Goal: Task Accomplishment & Management: Manage account settings

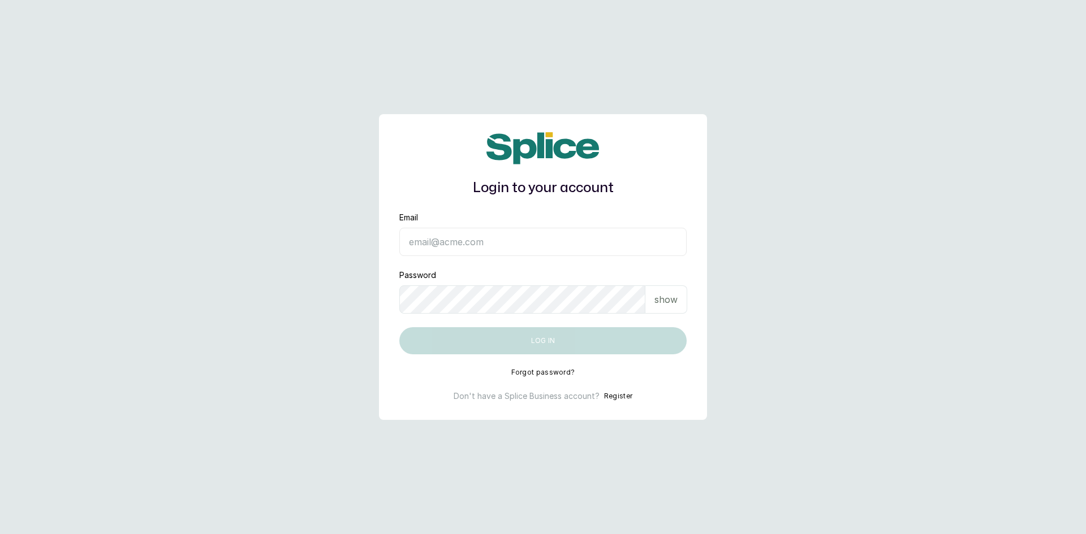
type input "sknanalyticsmedaesthetics@gmail.com"
click at [672, 301] on p "show" at bounding box center [665, 300] width 23 height 14
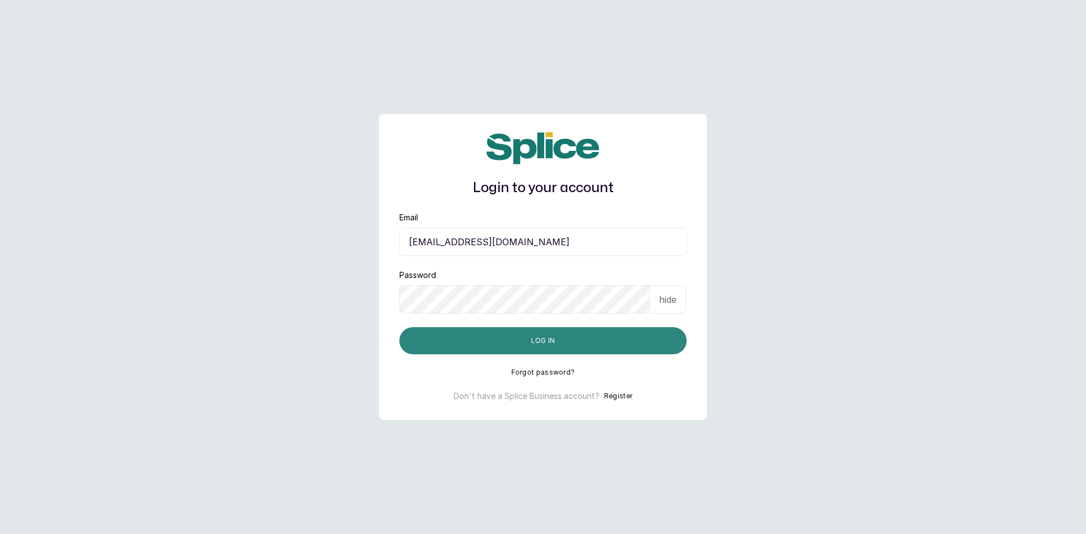
click at [567, 335] on button "Log in" at bounding box center [542, 340] width 287 height 27
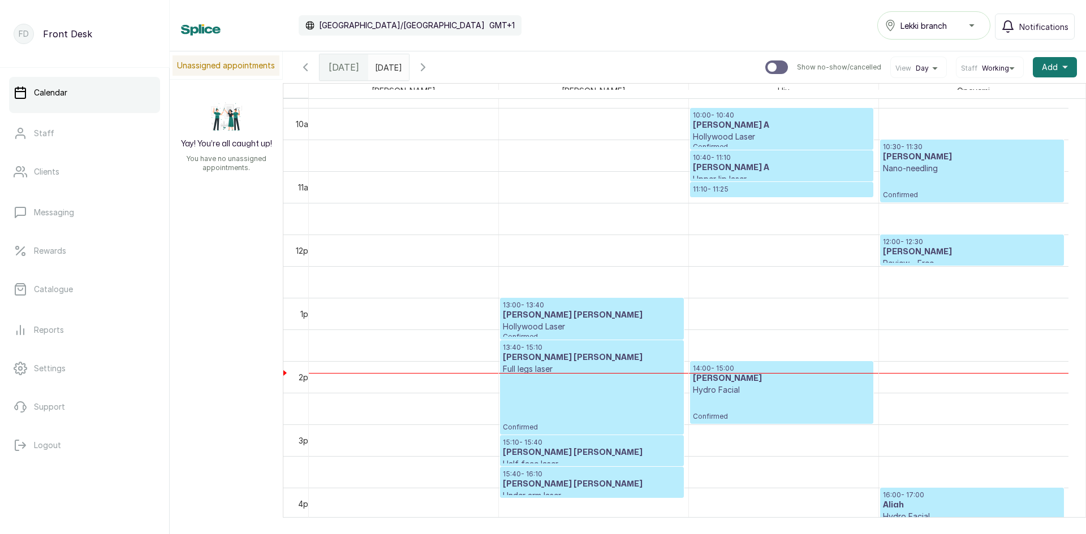
scroll to position [607, 0]
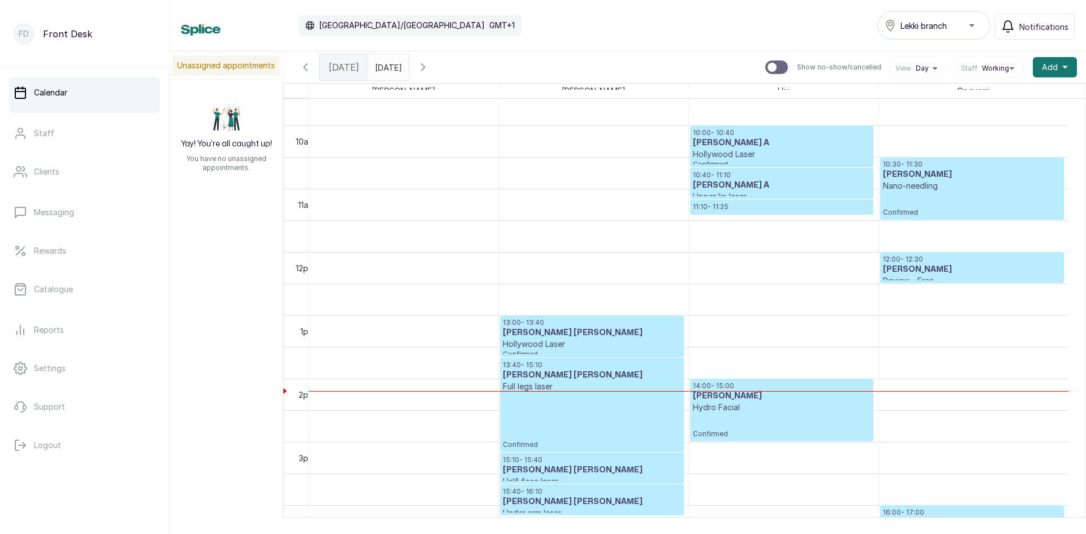
click at [906, 271] on h3 "[PERSON_NAME]" at bounding box center [972, 269] width 178 height 11
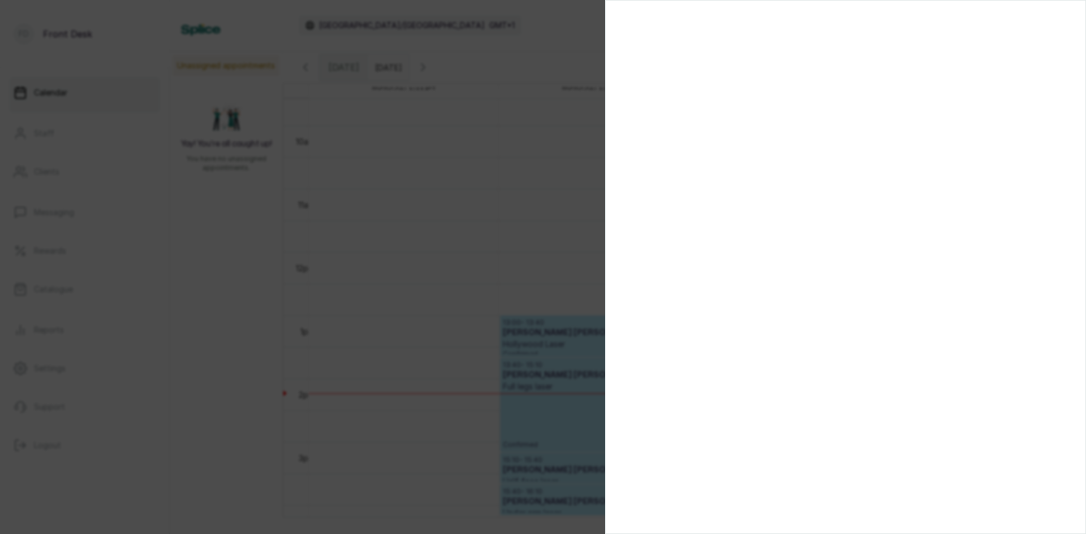
click at [421, 292] on div at bounding box center [543, 267] width 1086 height 534
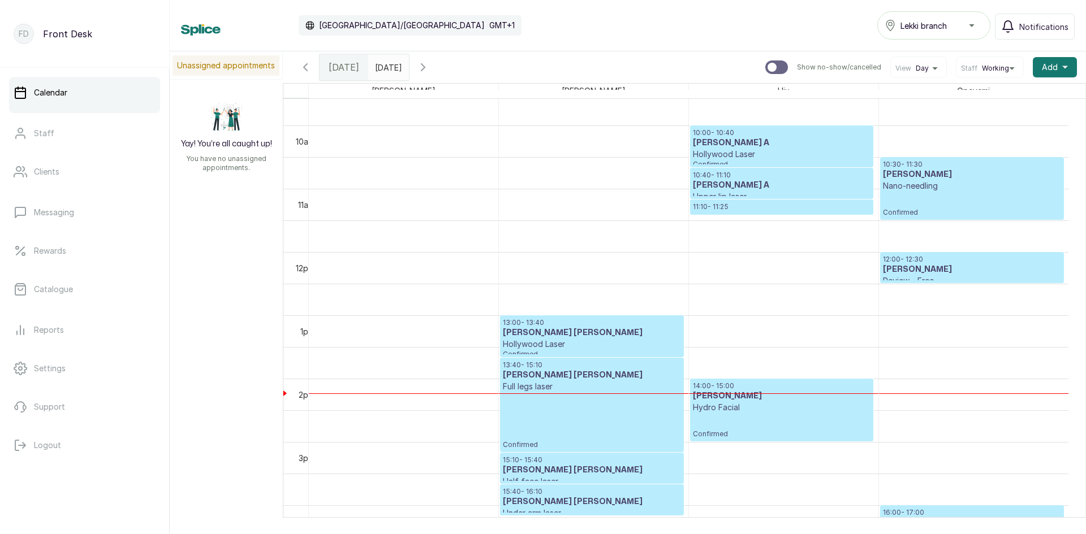
click at [912, 270] on h3 "[PERSON_NAME]" at bounding box center [972, 269] width 178 height 11
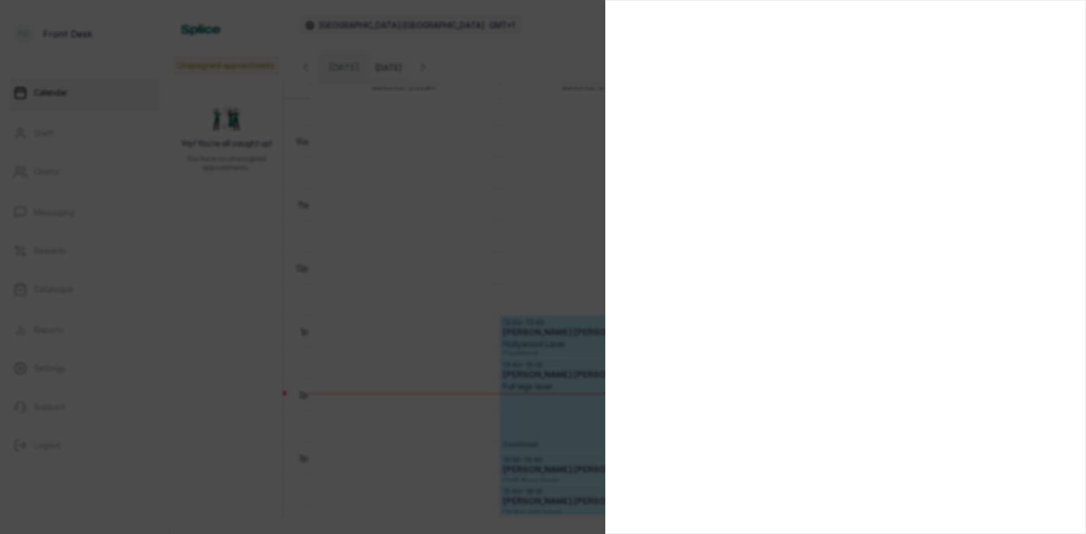
click at [477, 323] on div at bounding box center [543, 267] width 1086 height 534
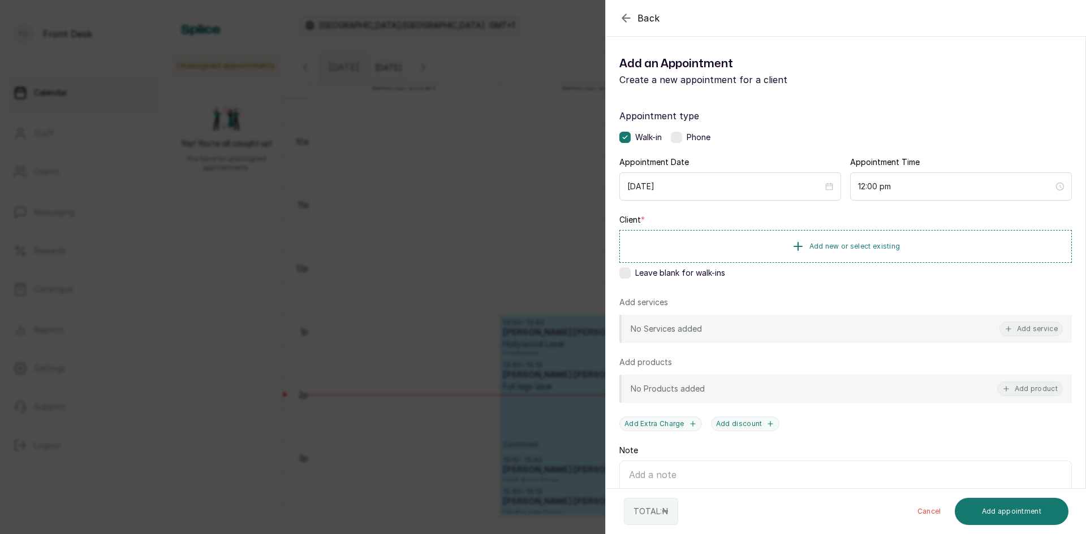
click at [225, 217] on div "Back Add Appointment Add an Appointment Create a new appointment for a client A…" at bounding box center [543, 267] width 1086 height 534
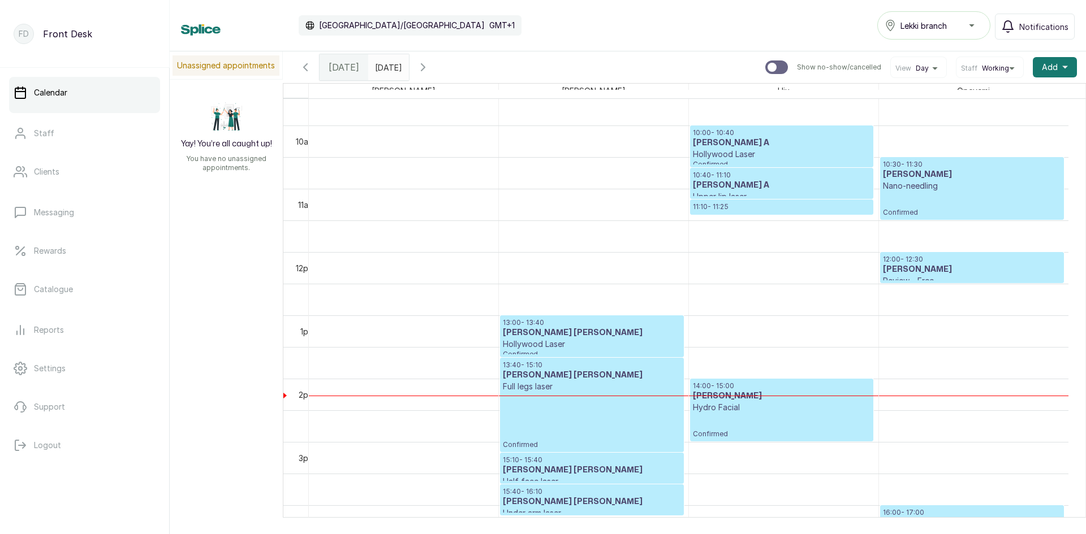
click at [950, 272] on h3 "[PERSON_NAME]" at bounding box center [972, 269] width 178 height 11
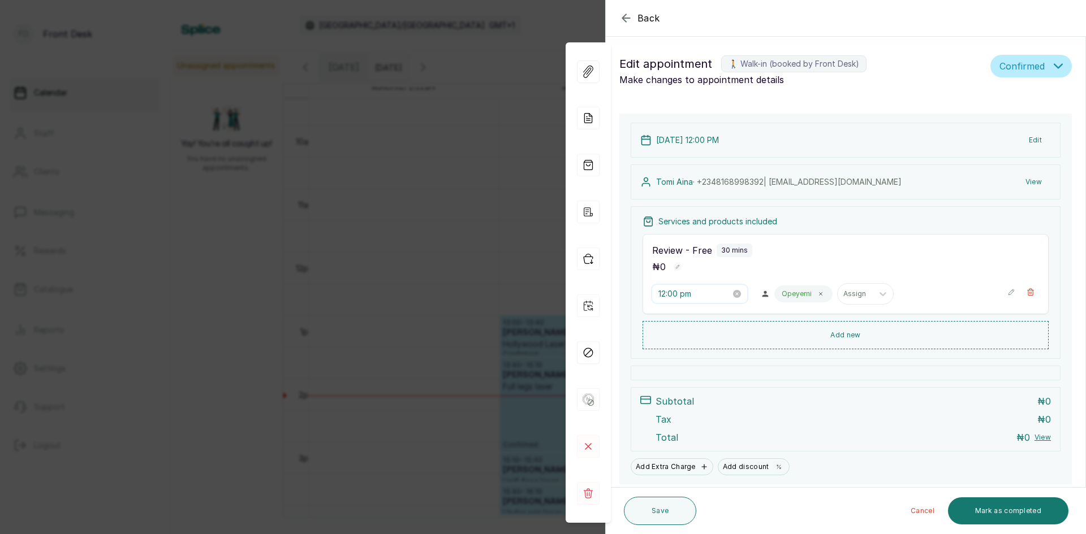
click at [715, 292] on input "12:00 pm" at bounding box center [694, 294] width 72 height 12
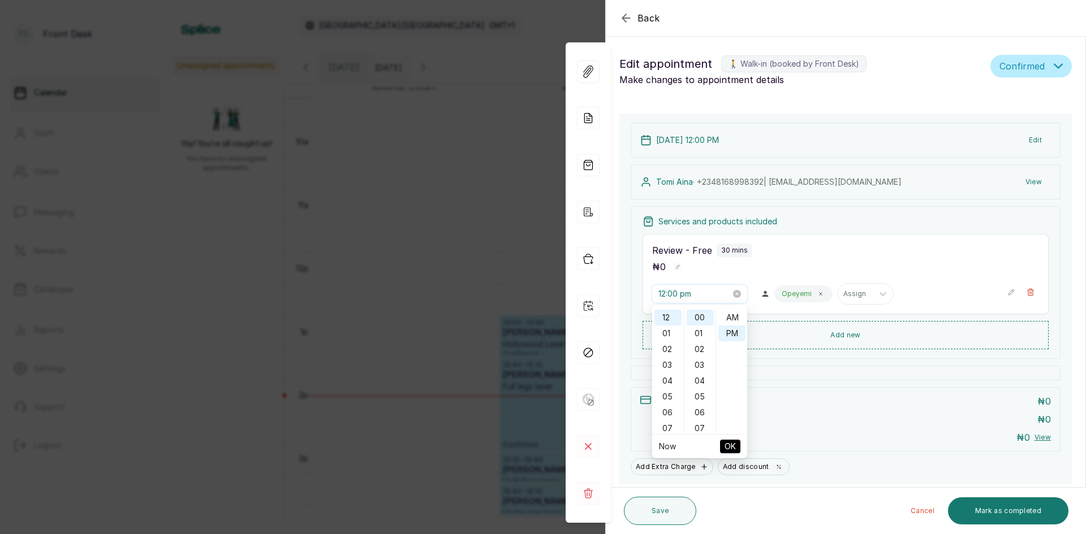
scroll to position [16, 0]
click at [668, 332] on div "01" at bounding box center [667, 334] width 27 height 16
type input "1:00 pm"
click at [730, 448] on span "OK" at bounding box center [729, 446] width 11 height 21
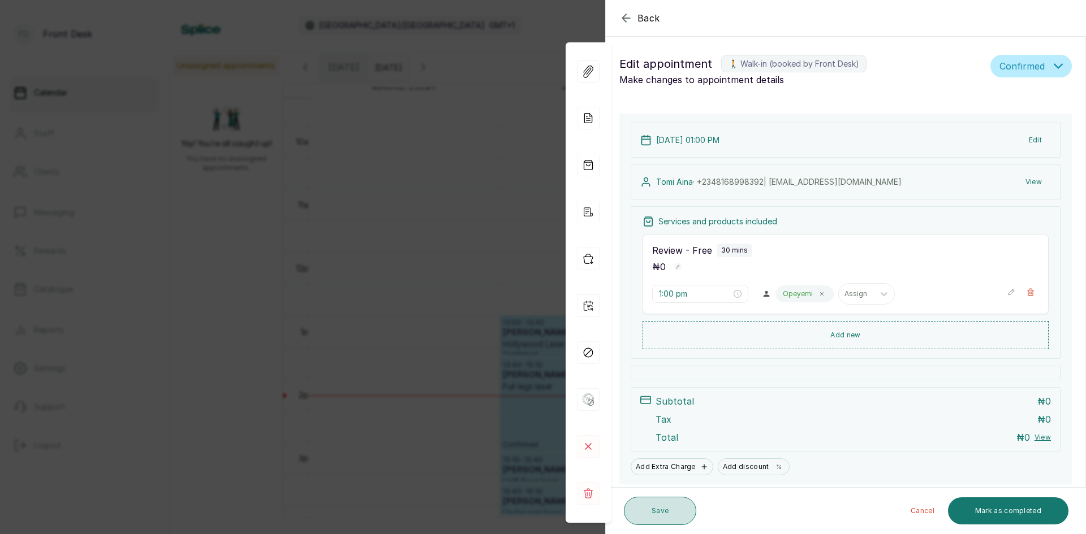
click at [663, 519] on button "Save" at bounding box center [660, 511] width 72 height 28
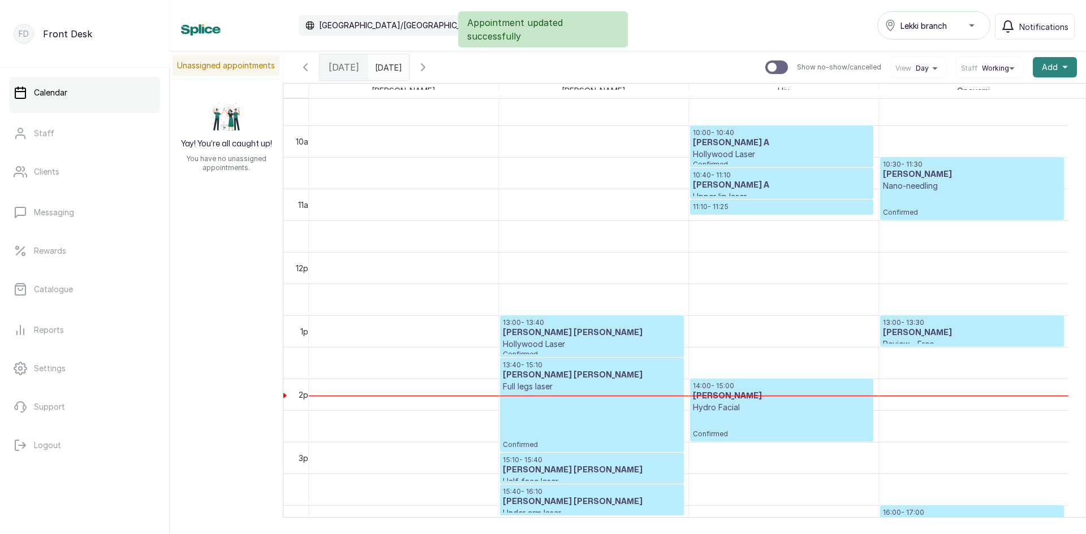
click at [1045, 65] on span "Add" at bounding box center [1050, 67] width 16 height 11
click at [1003, 97] on span "Add Appointment" at bounding box center [1013, 98] width 109 height 14
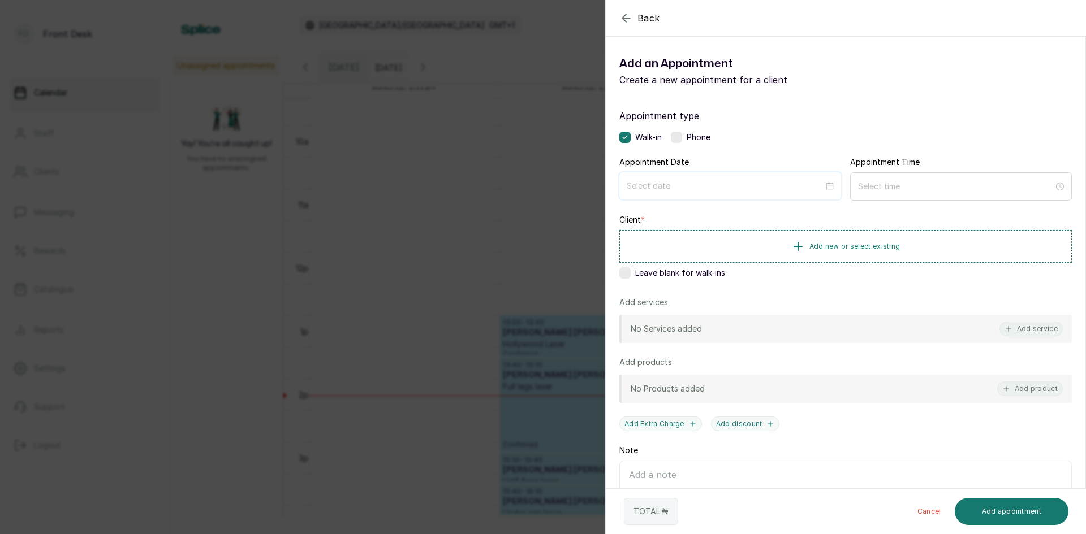
click at [775, 180] on input at bounding box center [725, 186] width 197 height 12
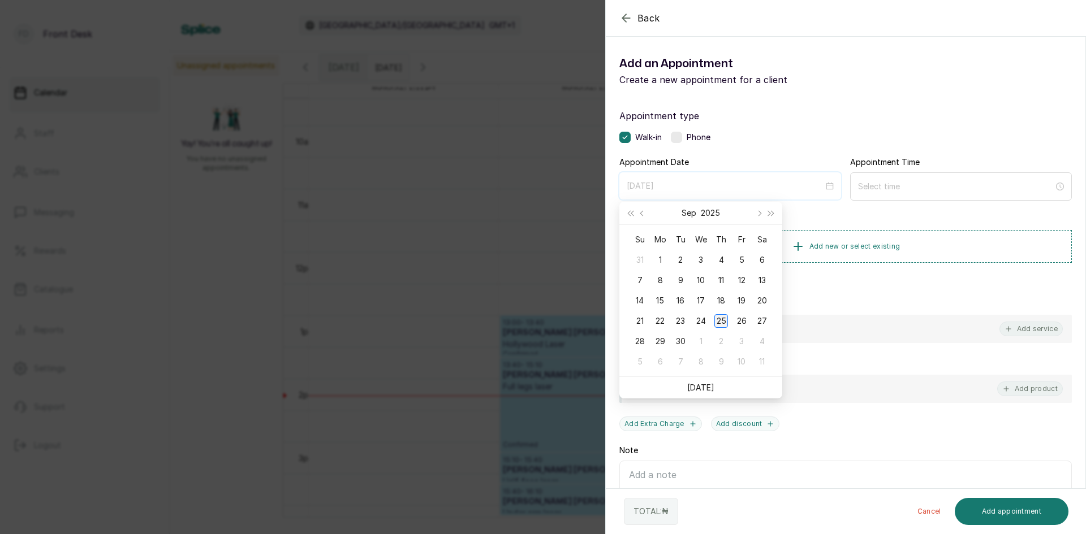
type input "[DATE]"
click at [720, 322] on div "25" at bounding box center [721, 321] width 14 height 14
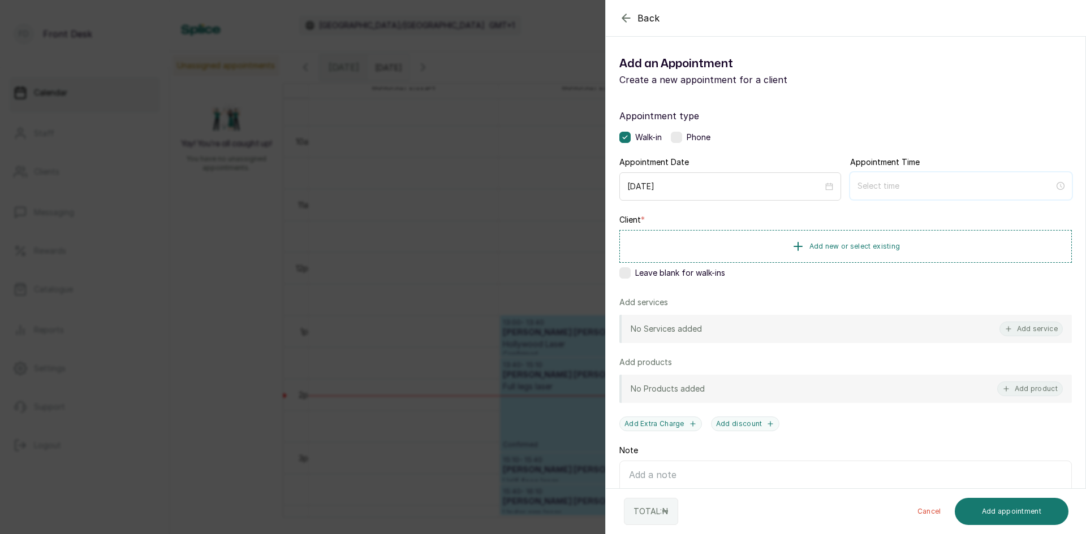
click at [894, 191] on input at bounding box center [955, 186] width 197 height 12
type input "12:00 am"
click at [862, 220] on div "12" at bounding box center [861, 214] width 27 height 16
click at [921, 227] on div "PM" at bounding box center [925, 230] width 27 height 16
type input "12:00 pm"
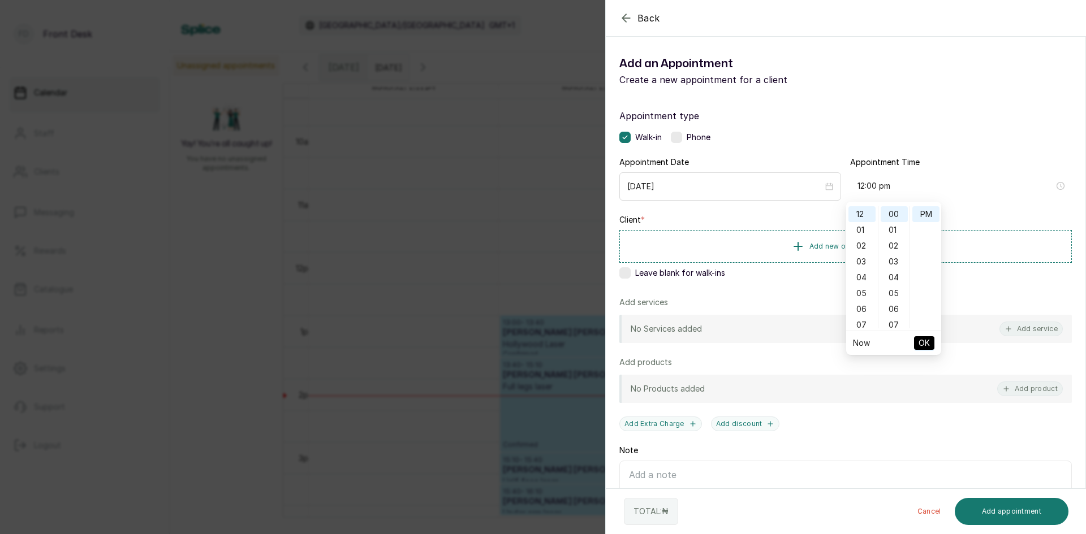
click at [930, 344] on button "OK" at bounding box center [924, 343] width 20 height 14
click at [861, 243] on span "Add new or select existing" at bounding box center [854, 245] width 91 height 9
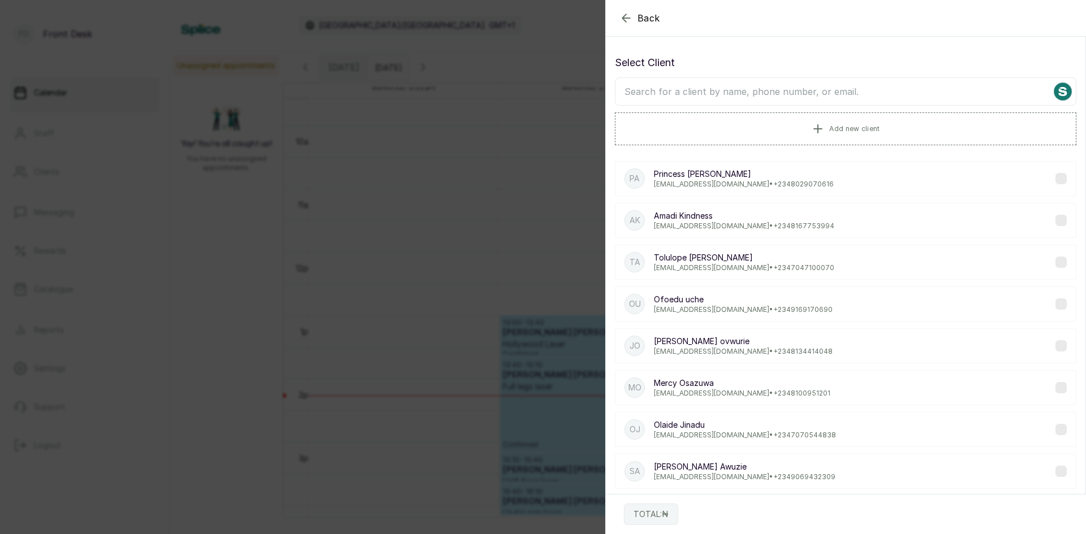
click at [794, 88] on input "text" at bounding box center [845, 91] width 461 height 28
type input "buk"
click at [657, 219] on p "[PERSON_NAME]" at bounding box center [743, 215] width 178 height 11
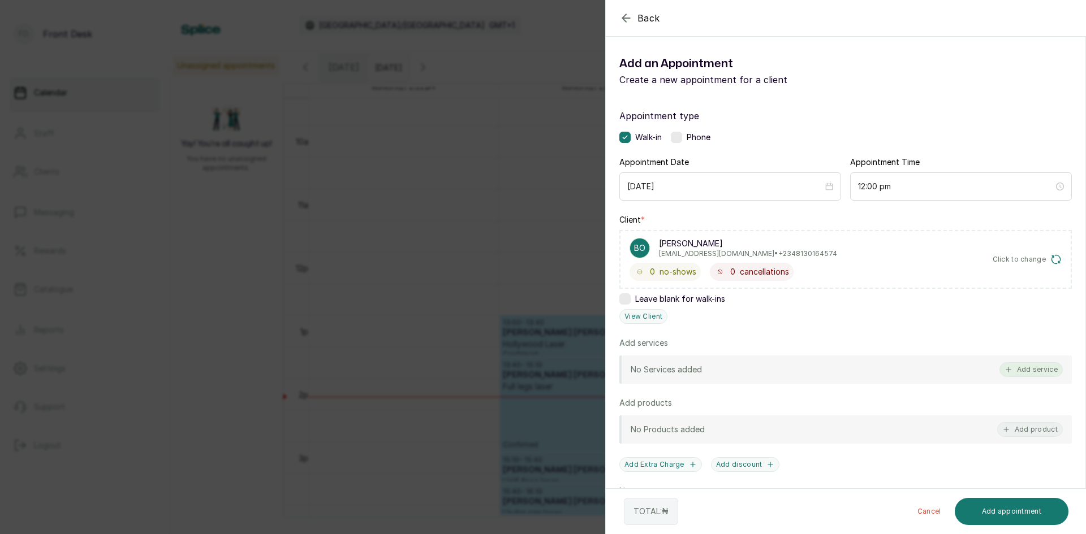
click at [1015, 363] on button "Add service" at bounding box center [1030, 370] width 63 height 15
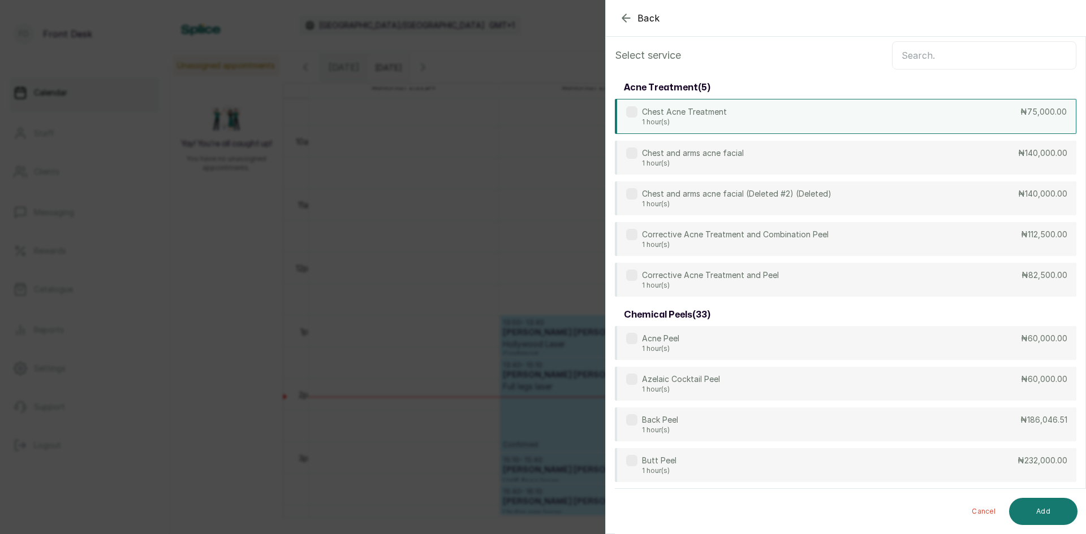
scroll to position [0, 0]
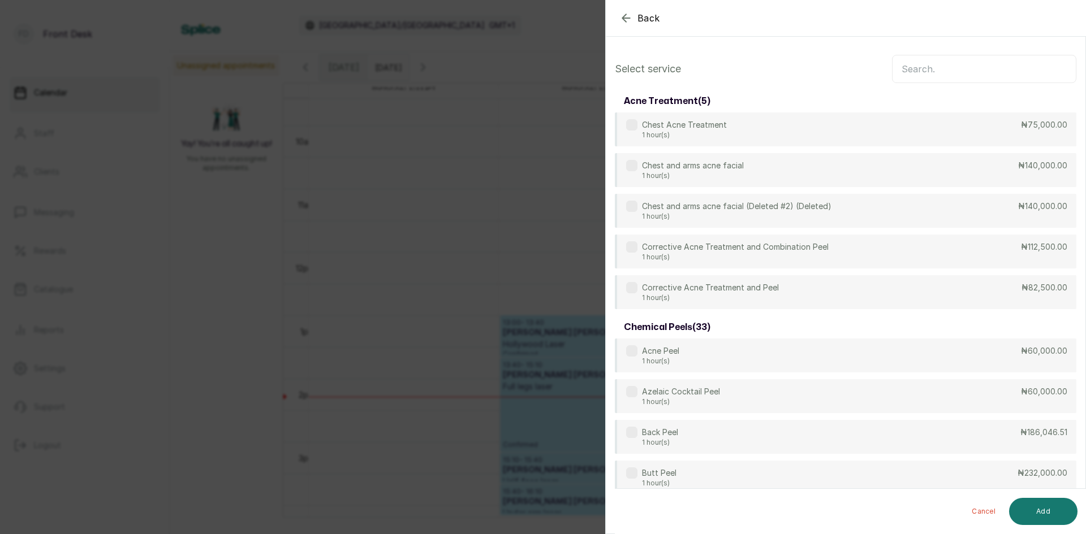
click at [917, 73] on input "text" at bounding box center [984, 69] width 184 height 28
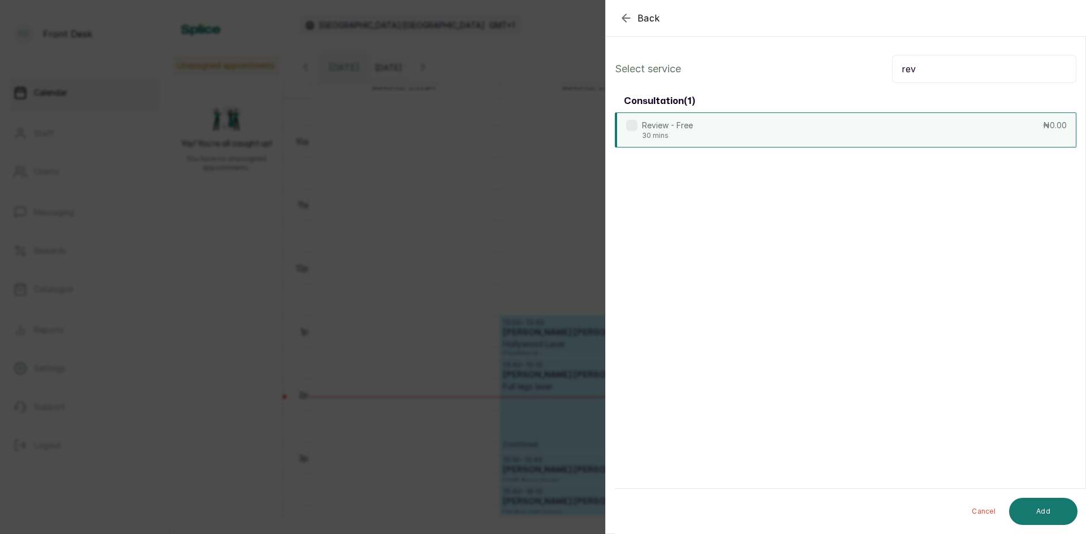
type input "rev"
click at [826, 137] on div "Review - Free 30 mins ₦0.00" at bounding box center [845, 130] width 461 height 35
click at [1037, 503] on button "Add" at bounding box center [1043, 511] width 68 height 27
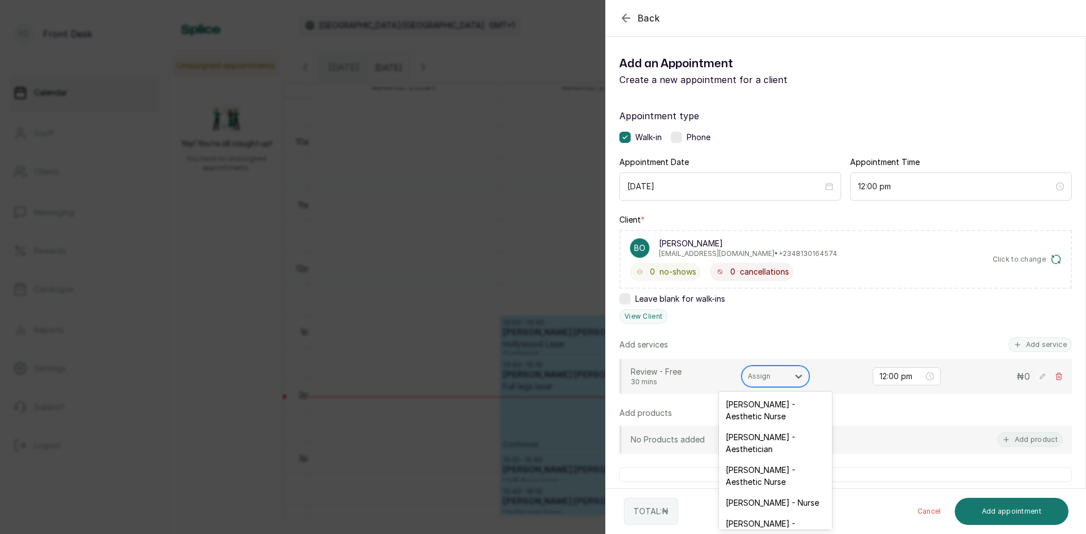
click at [778, 370] on div "Assign" at bounding box center [765, 376] width 46 height 15
click at [757, 441] on div "[PERSON_NAME] - Aesthetician" at bounding box center [775, 443] width 113 height 33
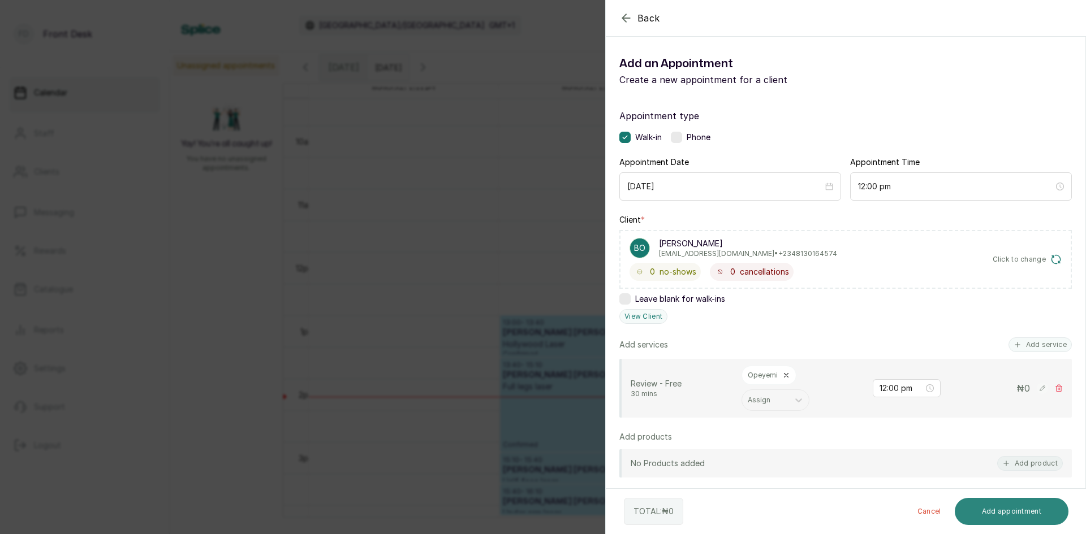
click at [1009, 511] on button "Add appointment" at bounding box center [1012, 511] width 114 height 27
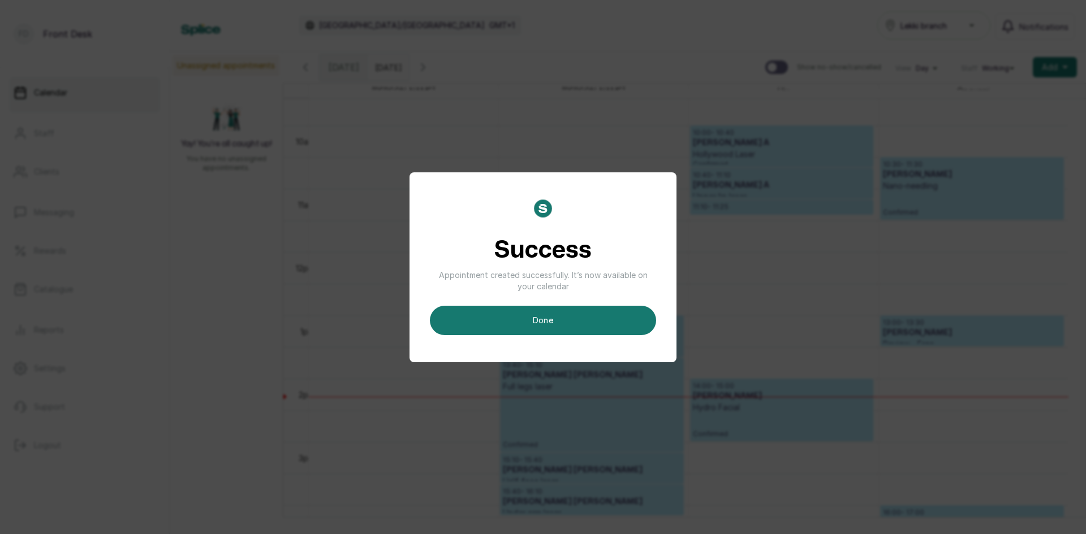
click at [525, 326] on button "done" at bounding box center [543, 320] width 226 height 29
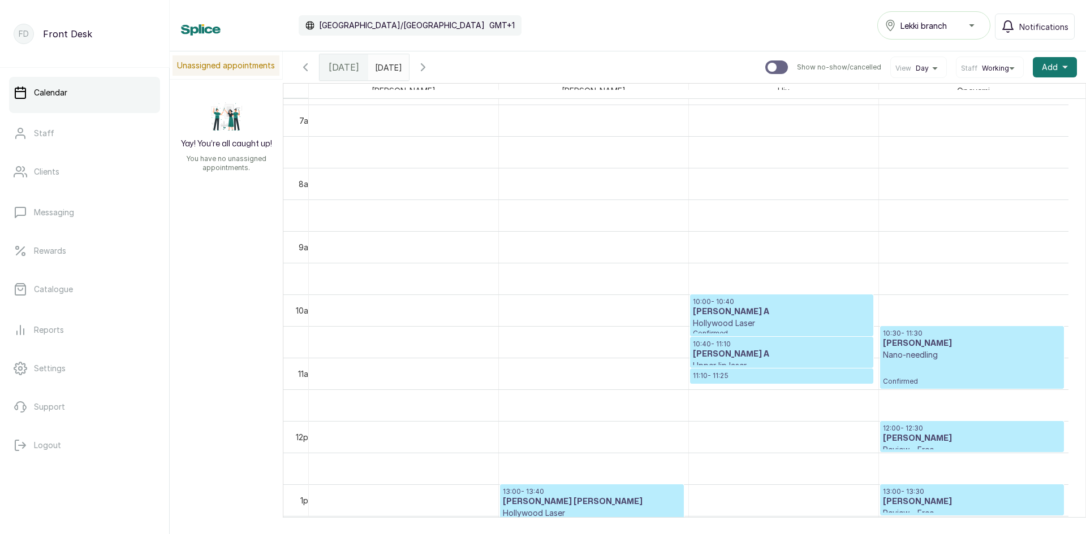
scroll to position [437, 0]
click at [731, 329] on p "Hollywood Laser" at bounding box center [782, 323] width 178 height 11
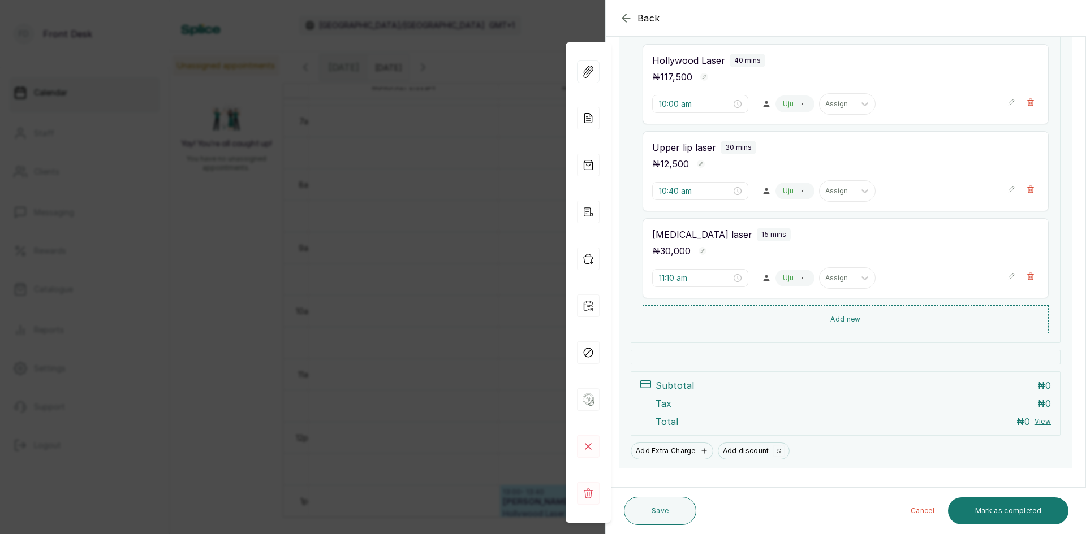
scroll to position [247, 0]
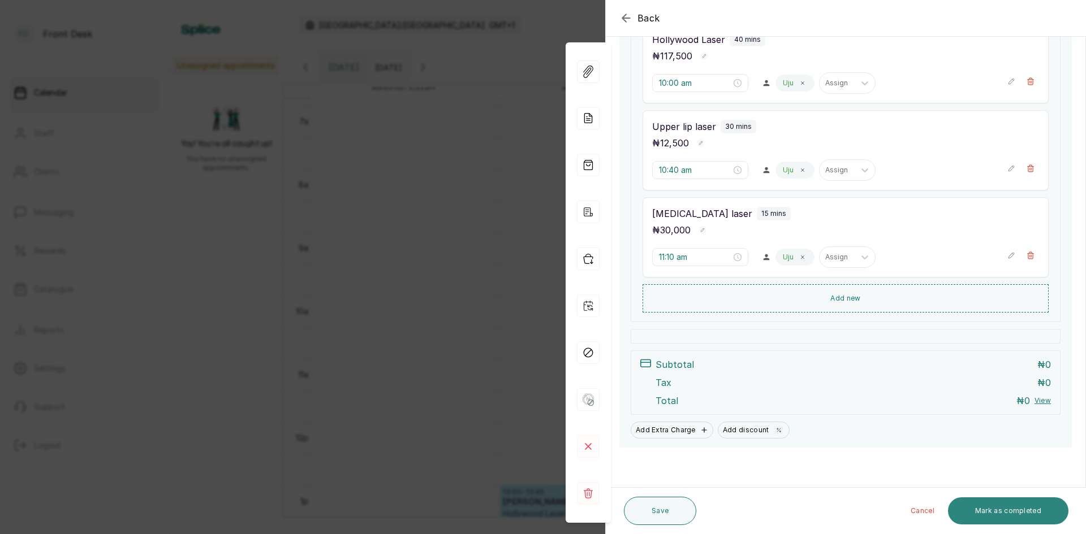
click at [991, 510] on button "Mark as completed" at bounding box center [1008, 511] width 120 height 27
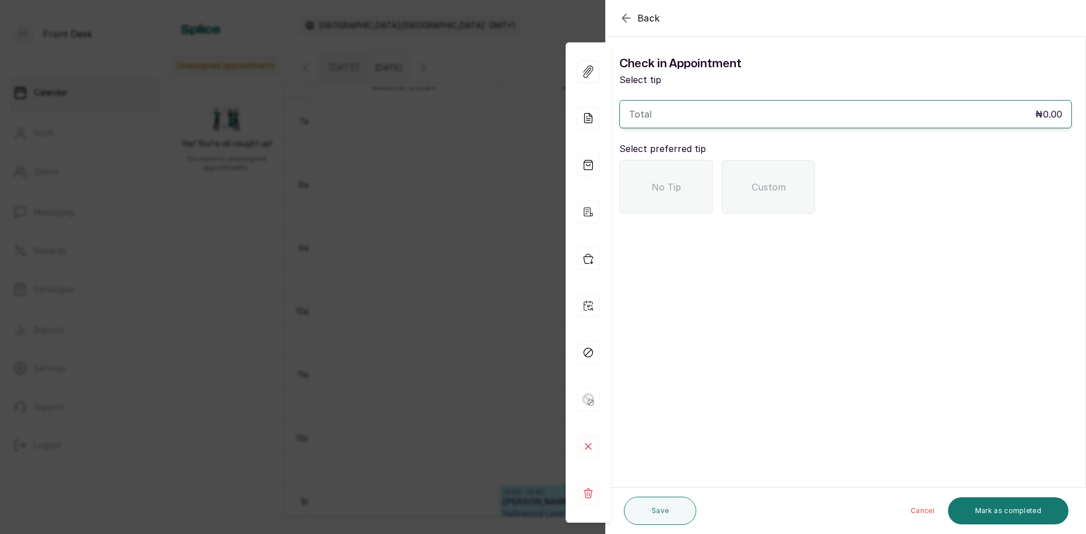
click at [487, 118] on div "Back Appointment Details Check in Appointment Select tip Total ₦0.00 Select pre…" at bounding box center [543, 267] width 1086 height 534
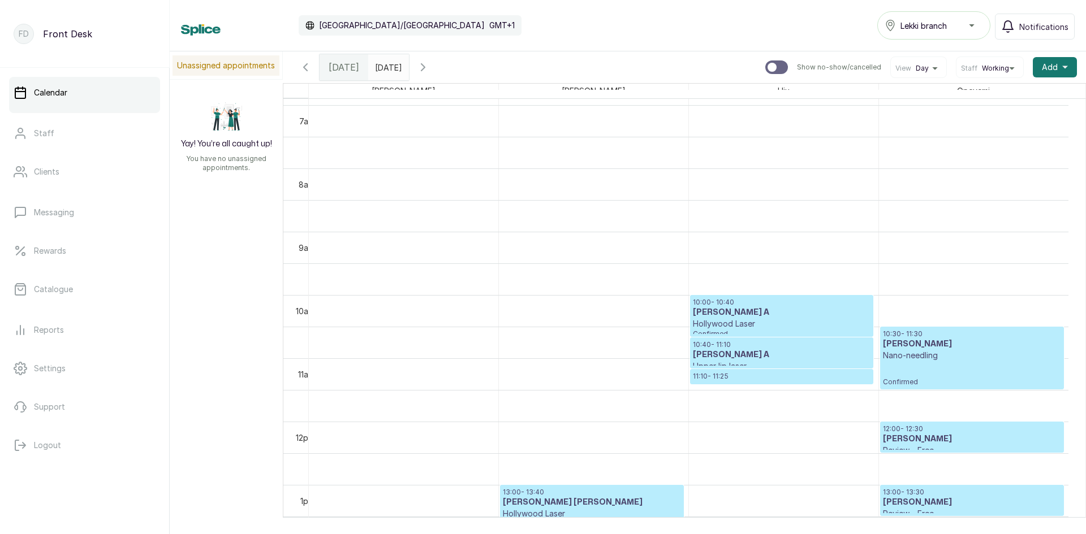
click at [782, 339] on div "10:40 - 11:10 [PERSON_NAME] A Upper lip laser Confirmed" at bounding box center [782, 353] width 182 height 30
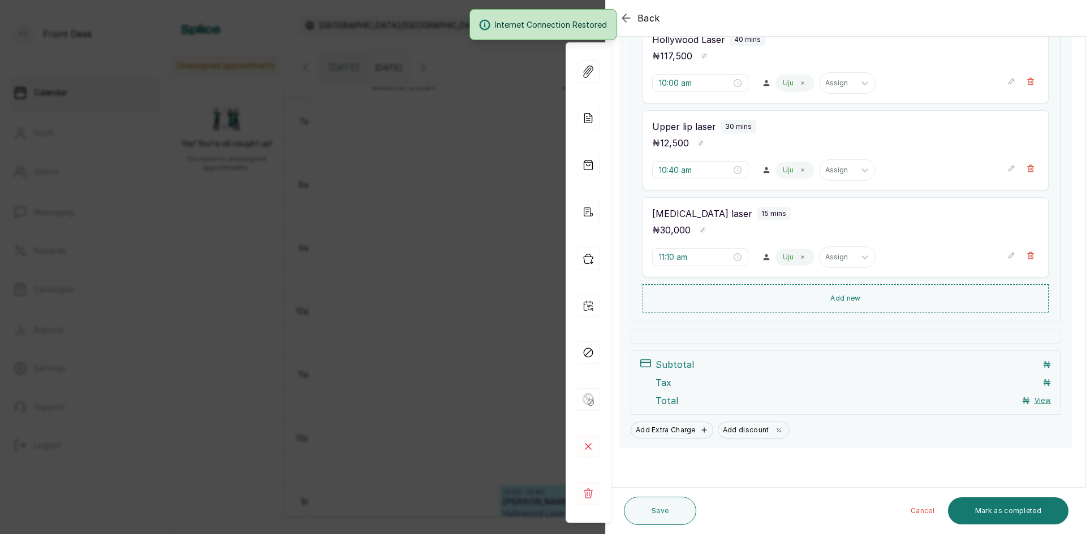
scroll to position [202, 0]
click at [476, 224] on div "Back Appointment Details Edit appointment 🚶 Walk-in (booked by Front Desk) Make…" at bounding box center [543, 267] width 1086 height 534
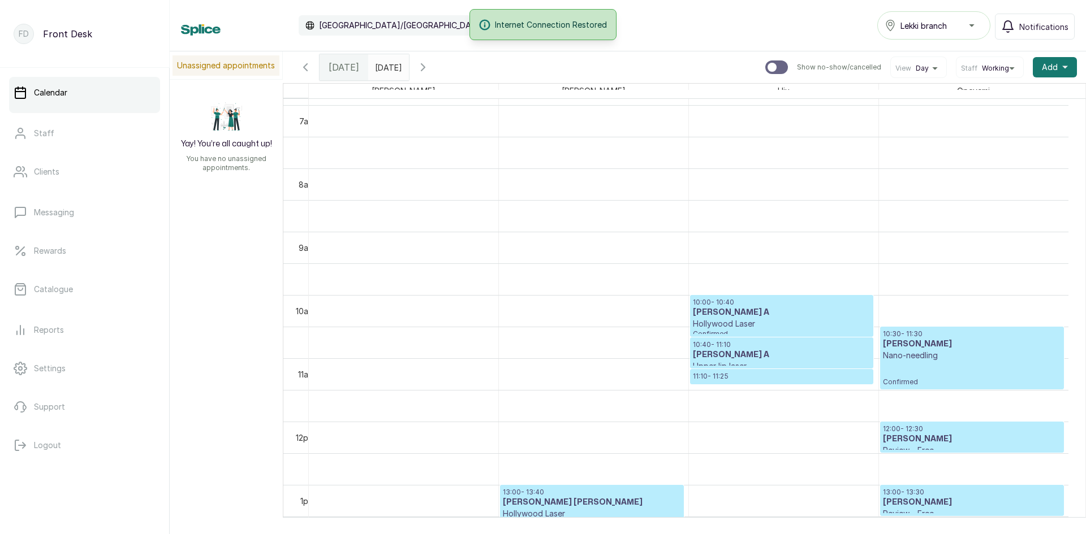
click at [736, 329] on p "Hollywood Laser" at bounding box center [782, 323] width 178 height 11
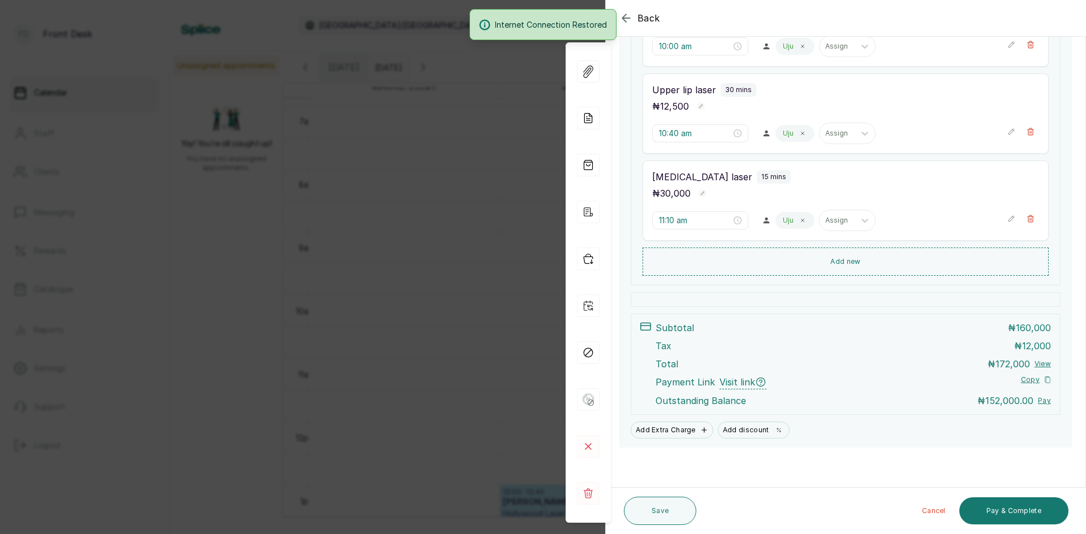
scroll to position [381, 0]
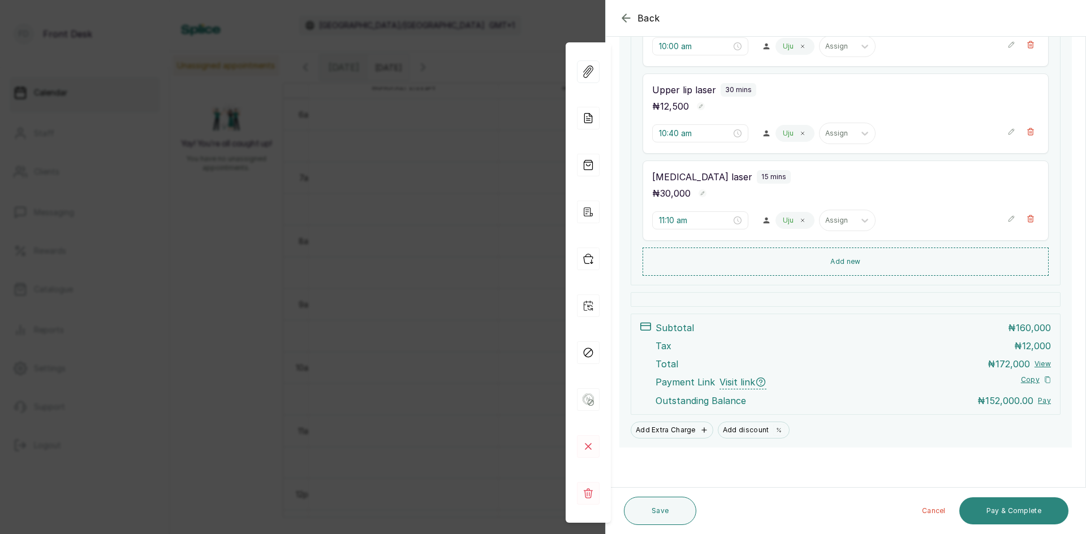
click at [1002, 504] on button "Pay & Complete" at bounding box center [1013, 511] width 109 height 27
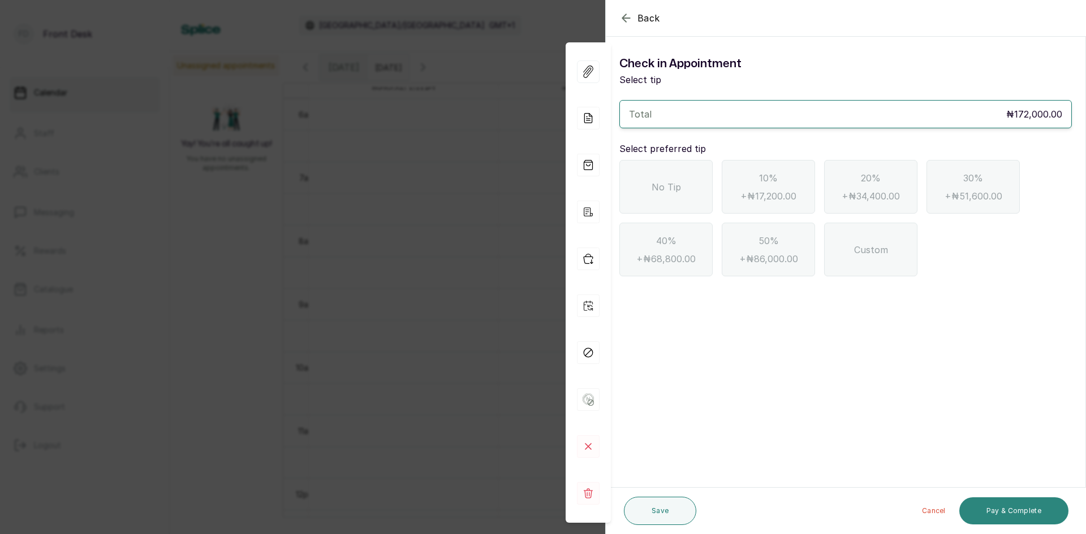
scroll to position [0, 0]
click at [654, 177] on div "No Tip" at bounding box center [665, 187] width 93 height 54
click at [1001, 509] on button "Pay & Complete" at bounding box center [1013, 511] width 109 height 27
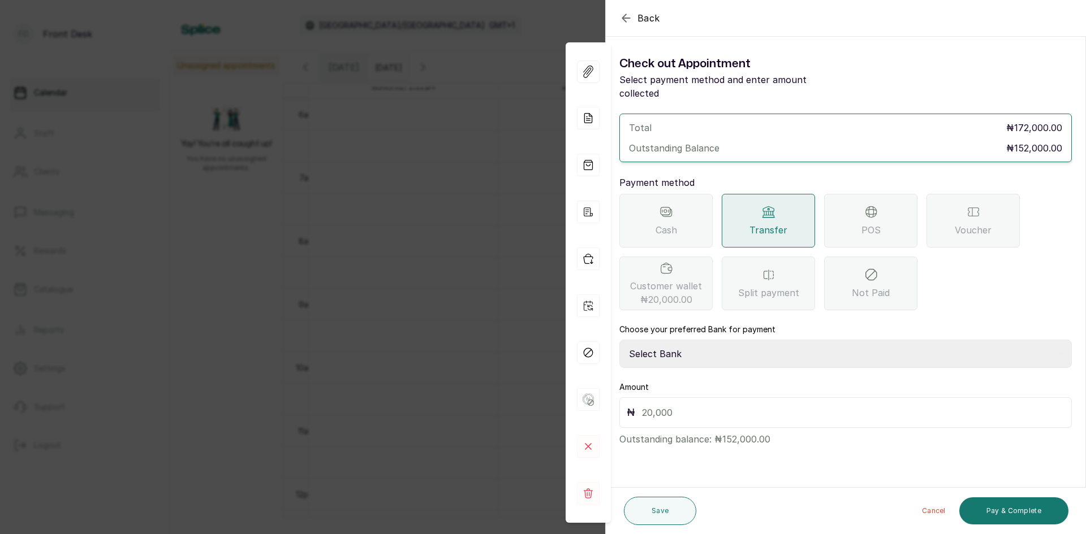
click at [801, 340] on select "Select Bank [PERSON_NAME] Fairmoney Microfinance Bank SKN ANALYTICS MED AESTH. …" at bounding box center [845, 354] width 452 height 28
select select "43272bc0-21c6-4b19-b9fb-c2093b8603c2"
click at [619, 340] on select "Select Bank [PERSON_NAME] Fairmoney Microfinance Bank SKN ANALYTICS MED AESTH. …" at bounding box center [845, 354] width 452 height 28
click at [797, 398] on div "₦" at bounding box center [845, 413] width 452 height 31
click at [787, 405] on input "text" at bounding box center [853, 413] width 422 height 16
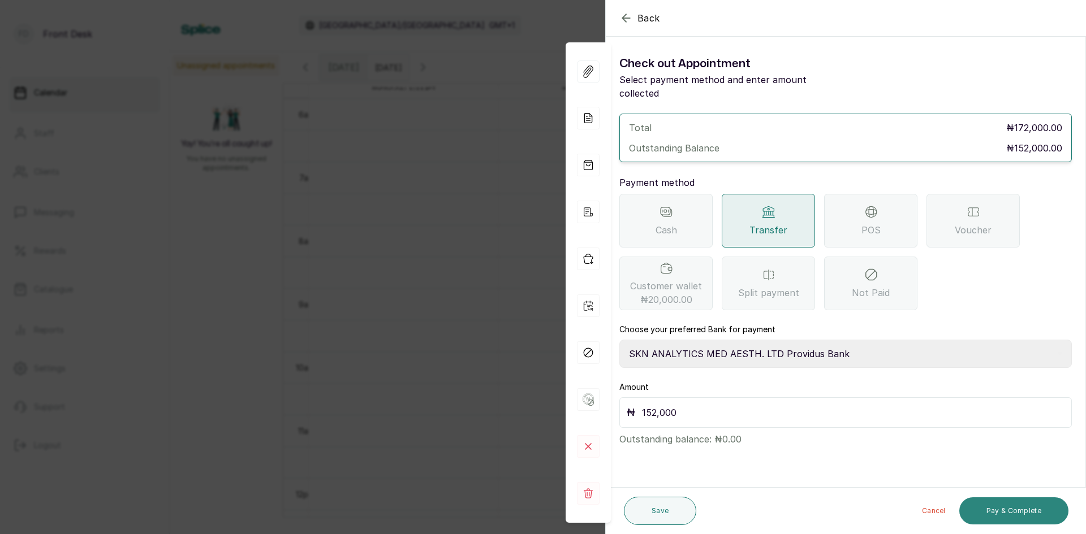
type input "152,000"
click at [997, 513] on button "Pay & Complete" at bounding box center [1013, 511] width 109 height 27
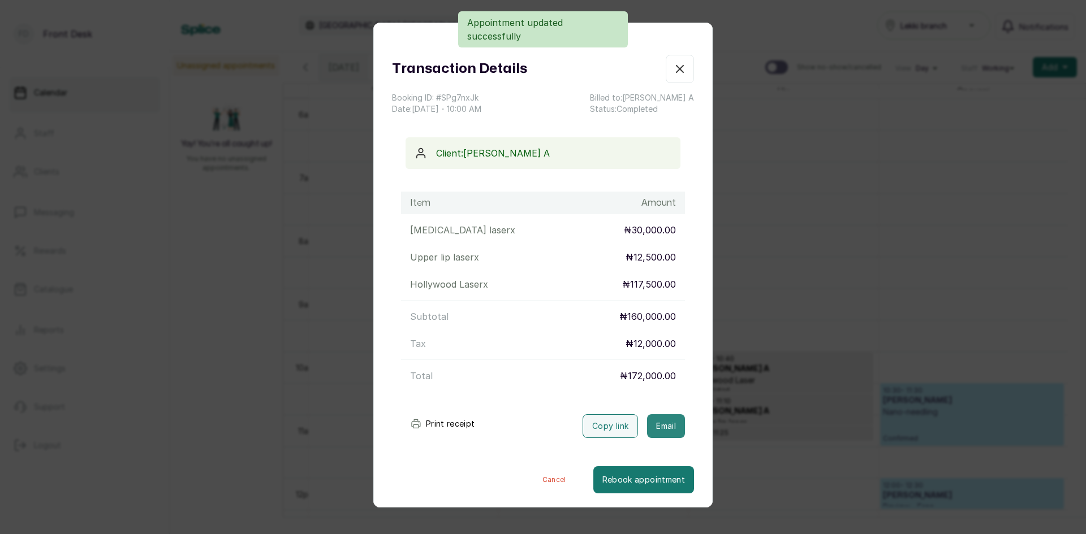
click at [661, 428] on button "Email" at bounding box center [666, 427] width 38 height 24
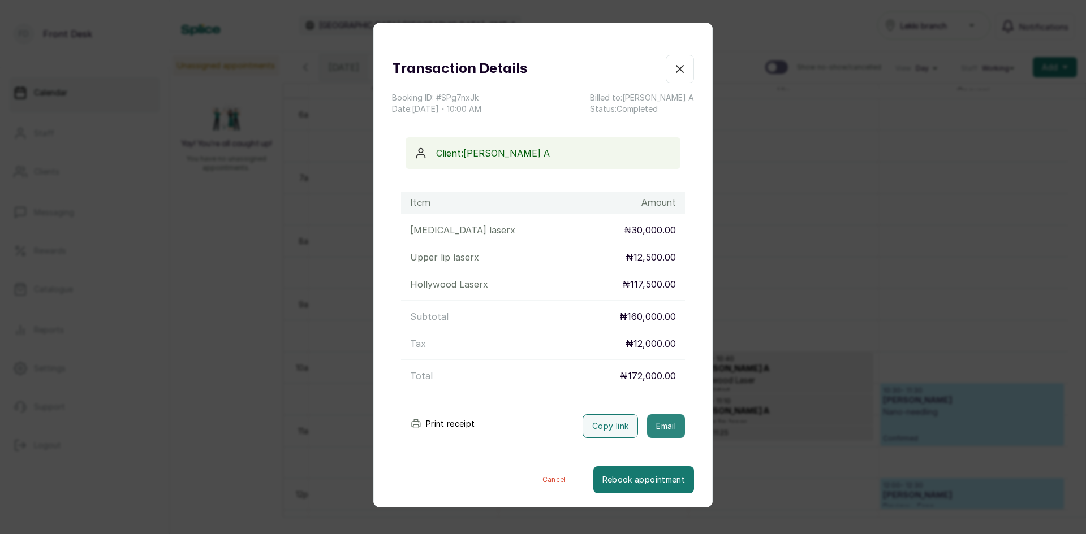
click at [650, 433] on button "Email" at bounding box center [666, 427] width 38 height 24
click at [796, 308] on div "Transaction Details Booking ID: # SPg7nxJk Date: [DATE] ・ 10:00 AM Billed to: […" at bounding box center [543, 267] width 1086 height 534
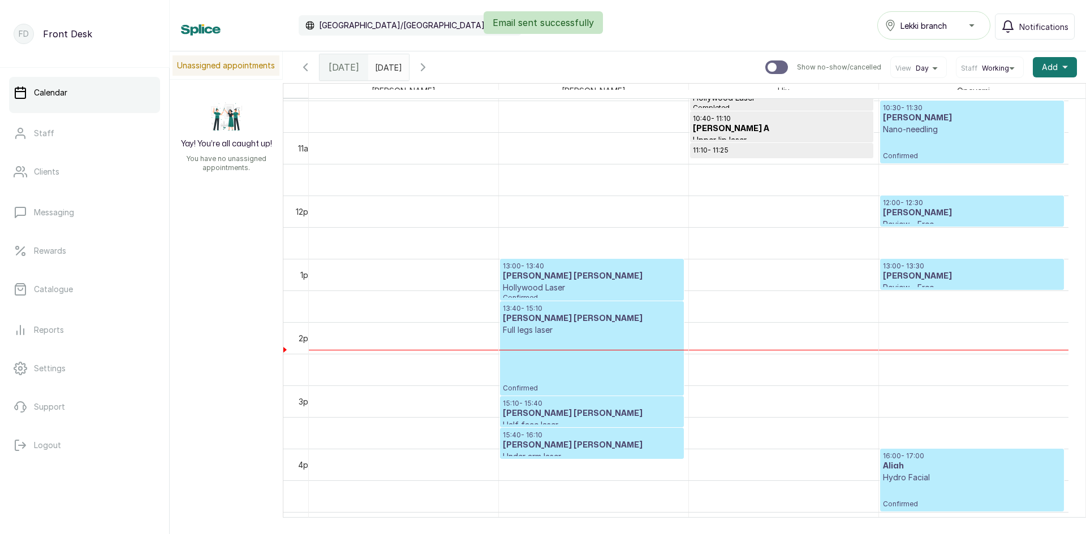
scroll to position [634, 0]
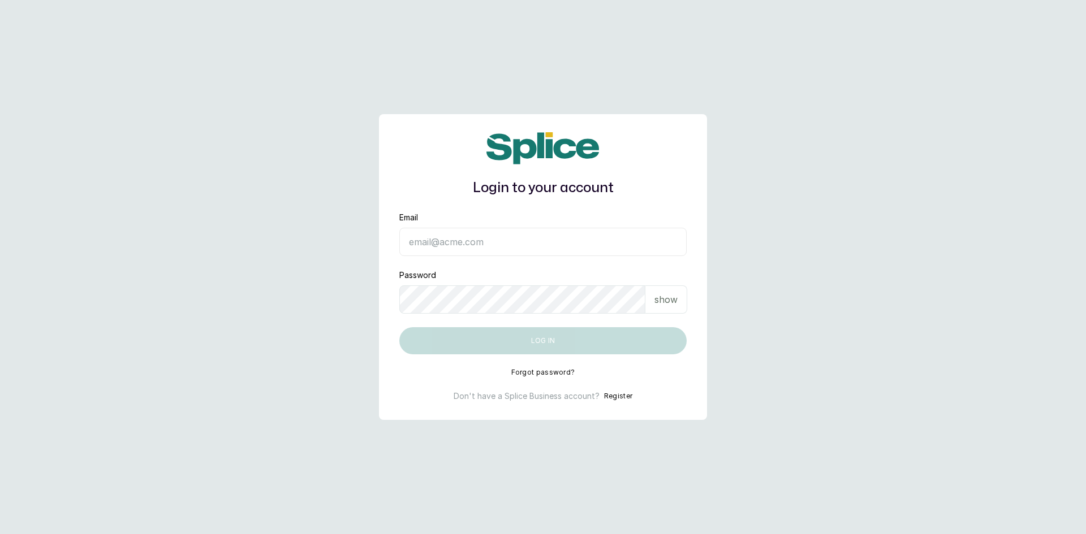
type input "sknanalyticsmedaesthetics@gmail.com"
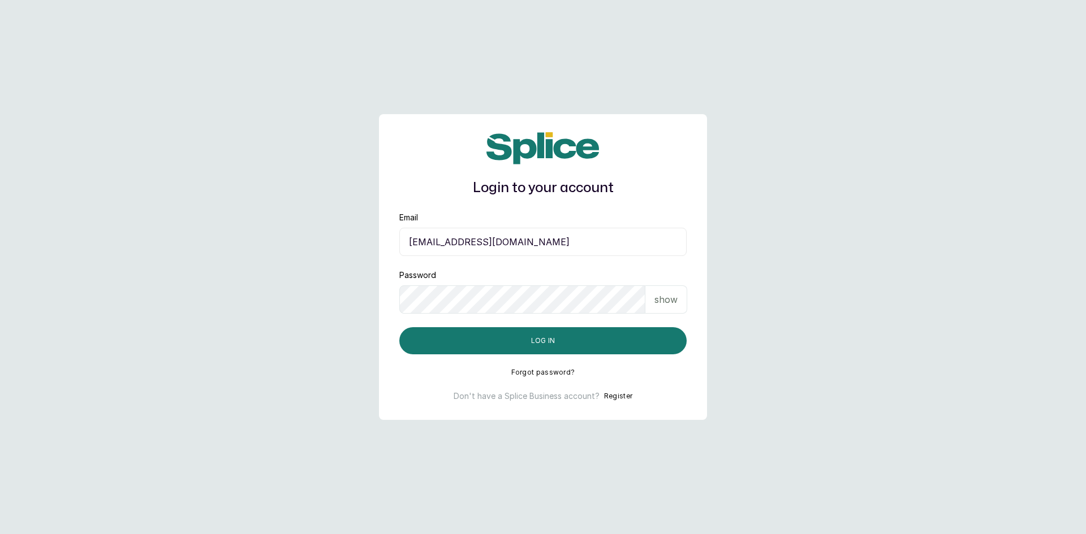
click at [654, 304] on p "show" at bounding box center [665, 300] width 23 height 14
click at [549, 335] on button "Log in" at bounding box center [542, 340] width 287 height 27
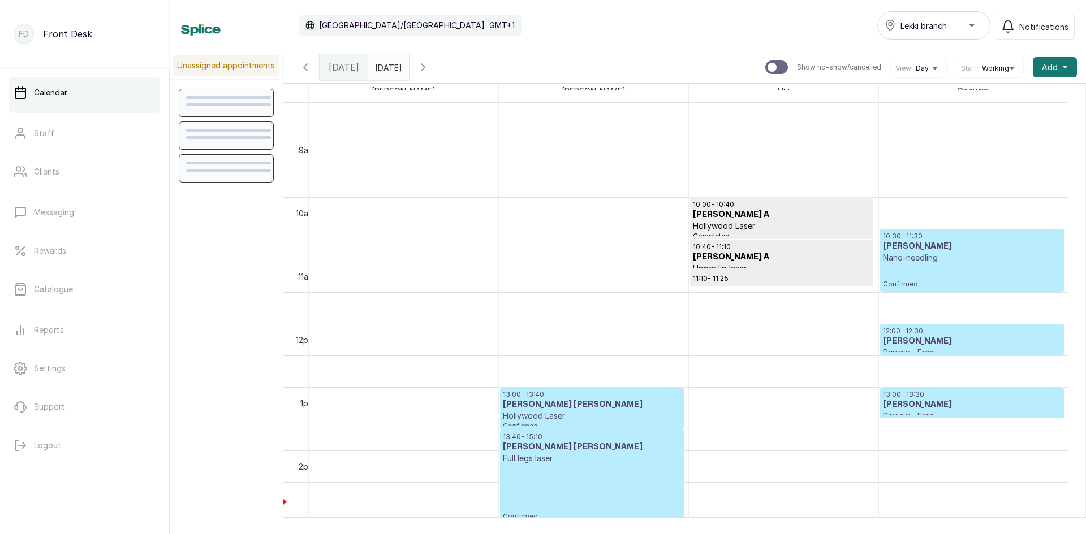
scroll to position [381, 0]
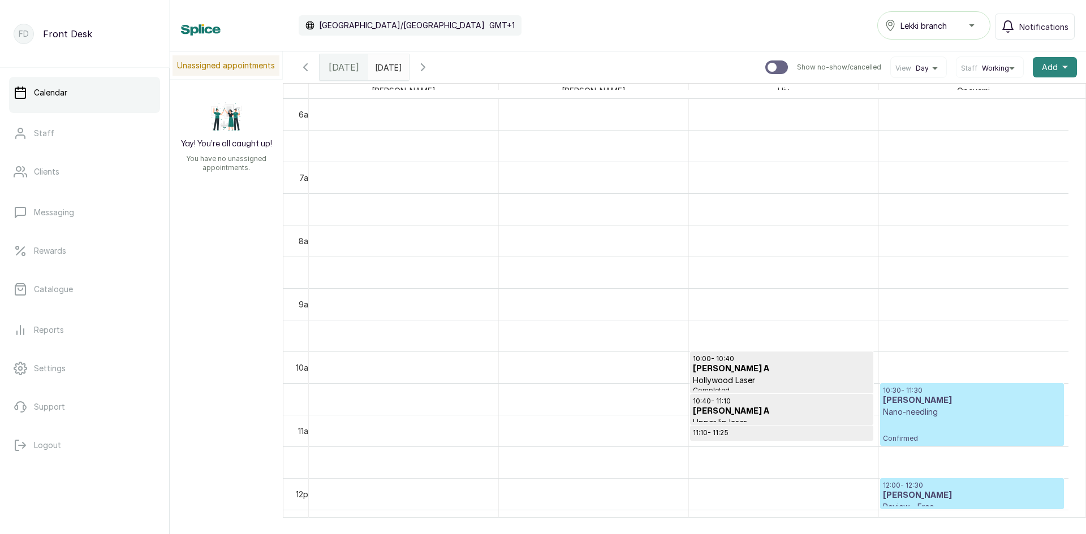
click at [1045, 70] on span "Add" at bounding box center [1050, 67] width 16 height 11
click at [959, 100] on span "Add Appointment" at bounding box center [1013, 98] width 109 height 14
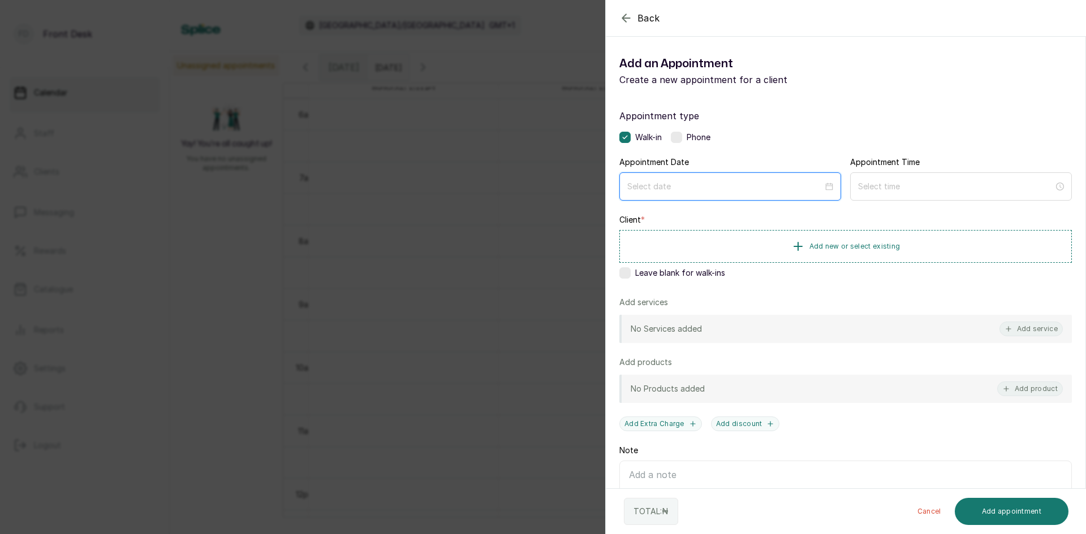
click at [802, 182] on input at bounding box center [725, 186] width 196 height 12
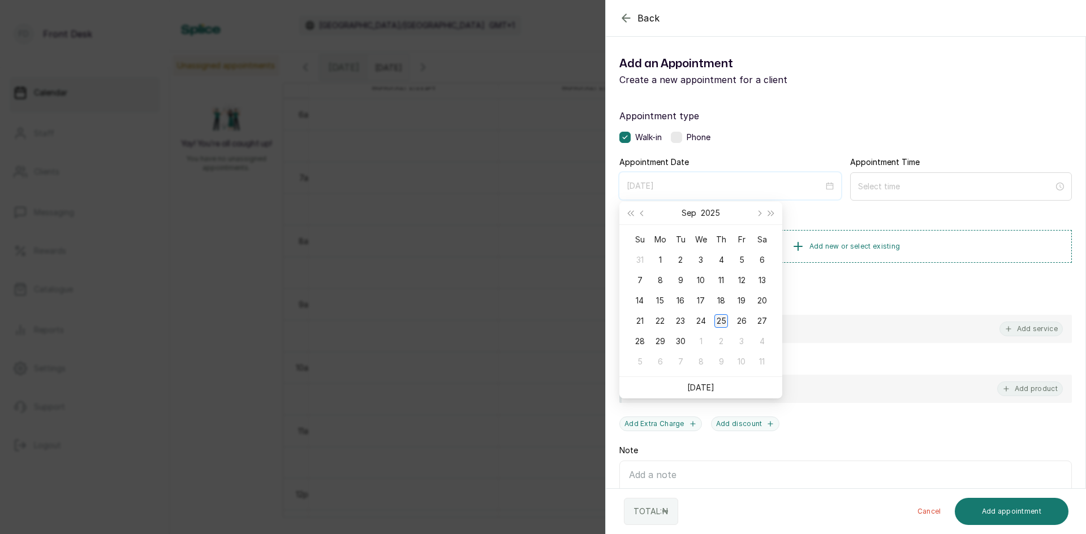
type input "[DATE]"
click at [720, 322] on div "25" at bounding box center [721, 321] width 14 height 14
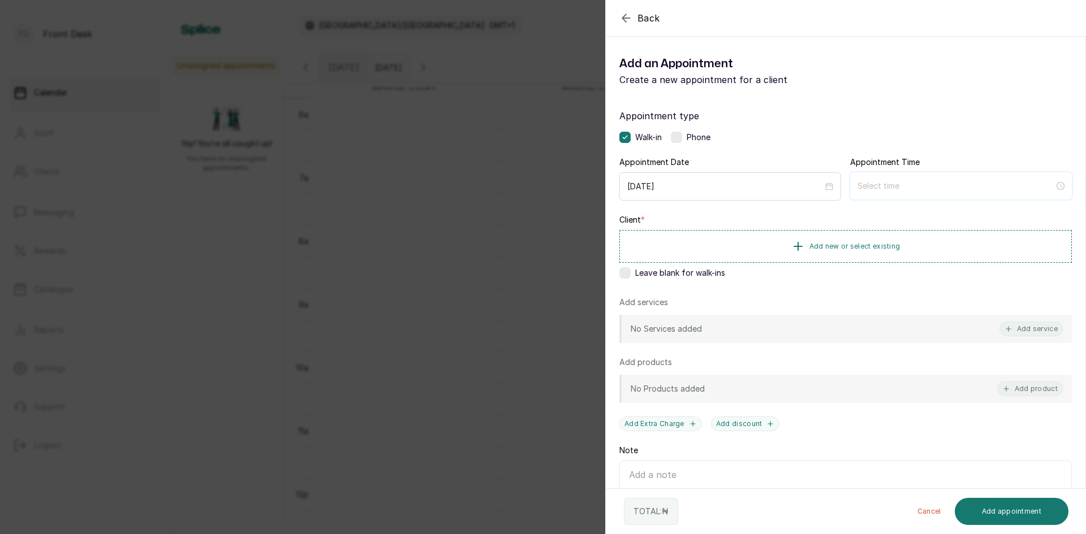
click at [930, 187] on input at bounding box center [955, 186] width 197 height 12
type input "12:00 am"
type input "12:02 am"
click at [861, 257] on div "03" at bounding box center [861, 262] width 27 height 16
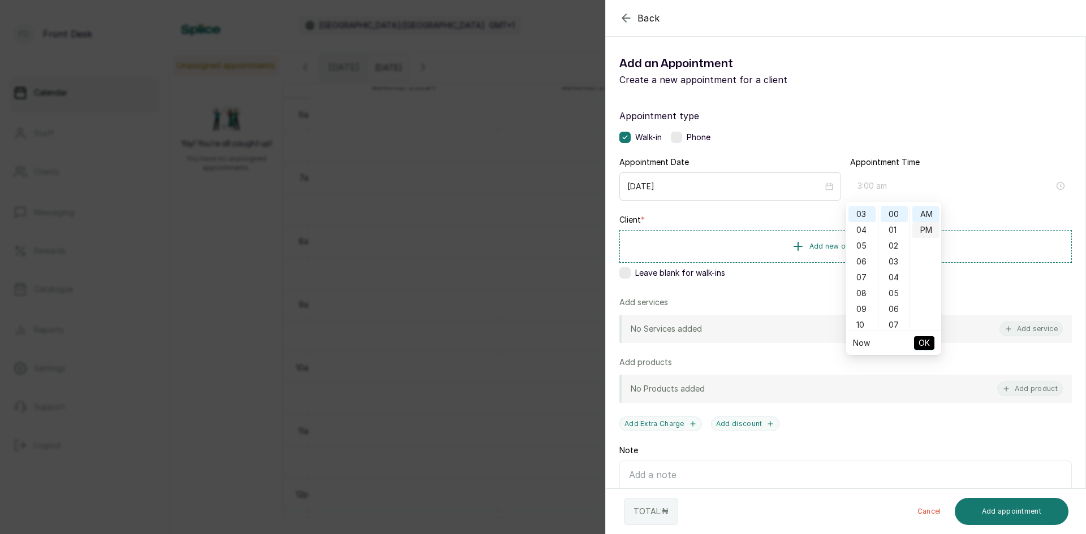
type input "3:00 pm"
click at [924, 230] on div "PM" at bounding box center [925, 230] width 27 height 16
click at [926, 343] on span "OK" at bounding box center [923, 343] width 11 height 21
click at [1022, 329] on button "Add service" at bounding box center [1030, 329] width 63 height 15
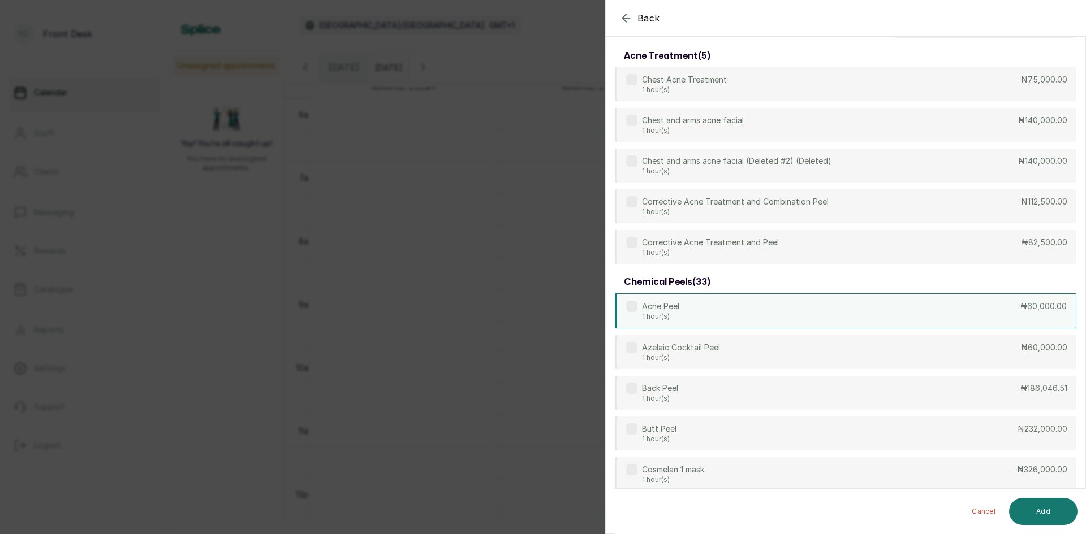
scroll to position [0, 0]
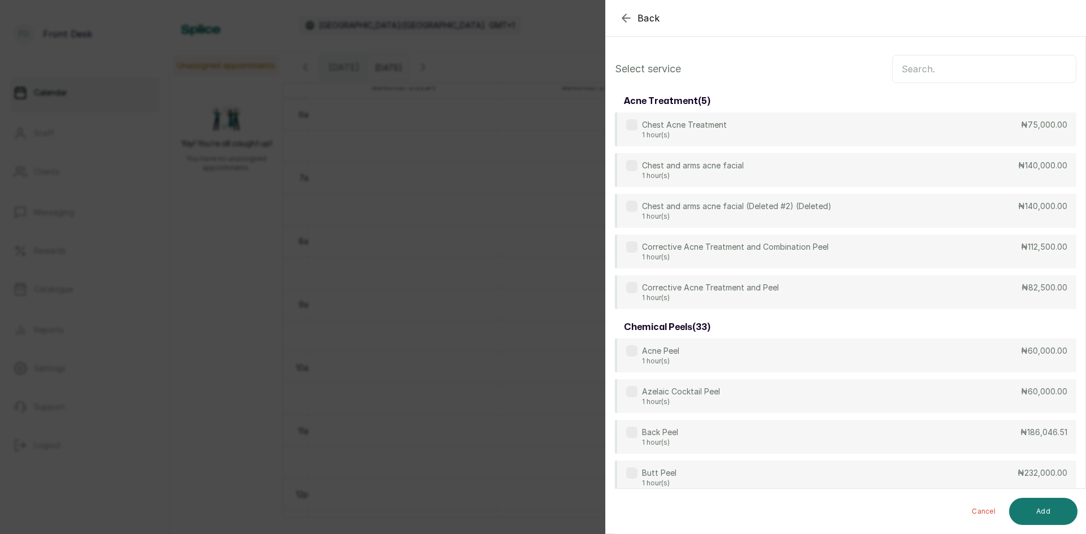
click at [955, 73] on input "text" at bounding box center [984, 69] width 184 height 28
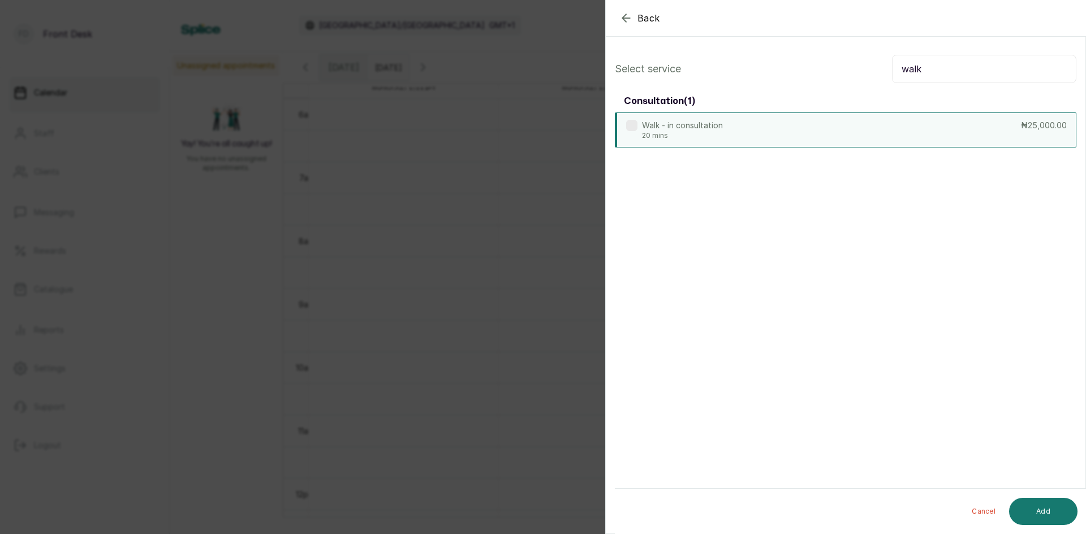
type input "walk"
click at [822, 135] on div "Walk - in consultation 20 mins ₦25,000.00" at bounding box center [845, 130] width 461 height 35
click at [1035, 504] on button "Add" at bounding box center [1043, 511] width 68 height 27
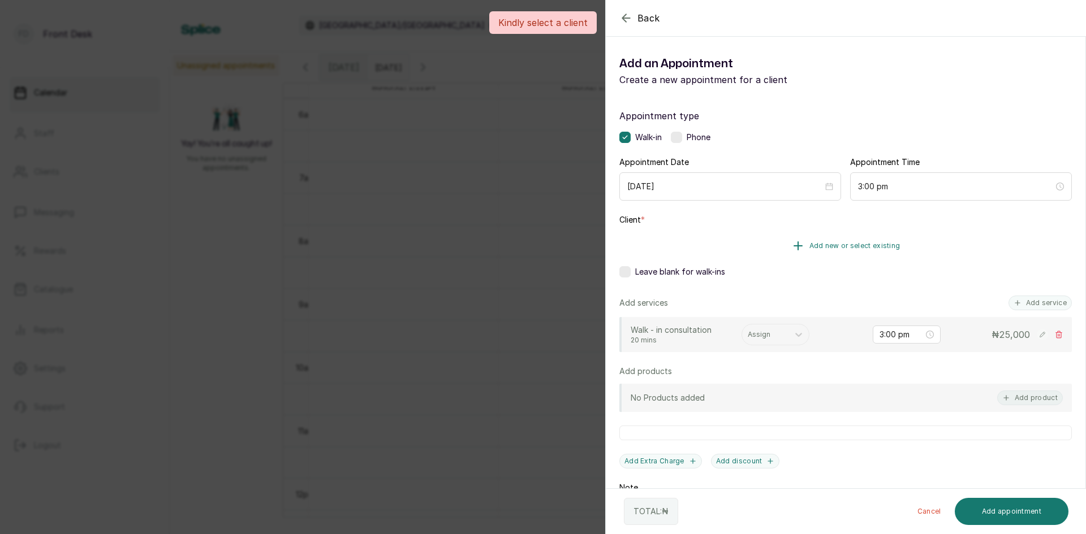
click at [840, 245] on span "Add new or select existing" at bounding box center [854, 245] width 91 height 9
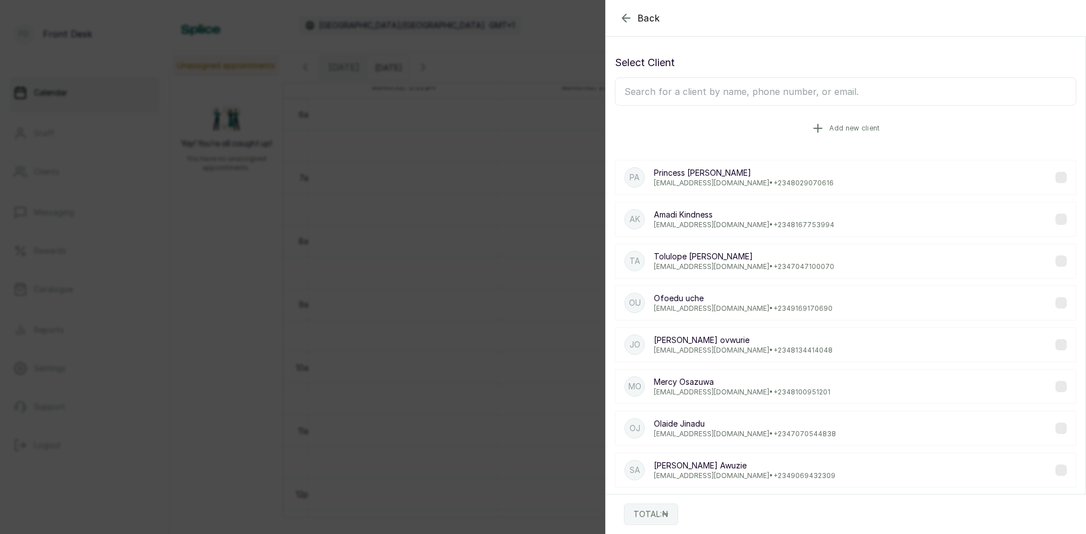
click at [844, 129] on span "Add new client" at bounding box center [854, 128] width 50 height 9
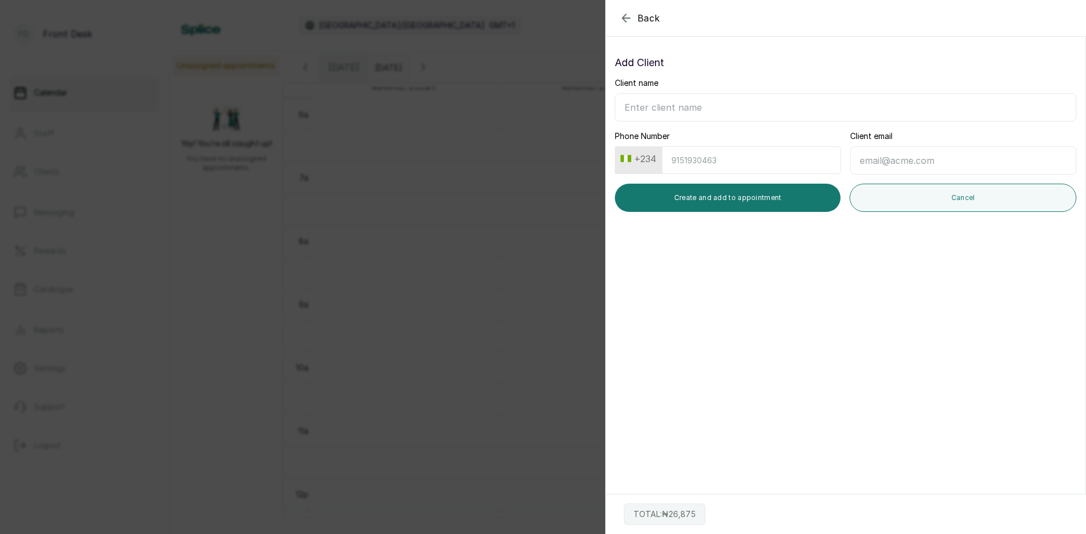
click at [786, 111] on input "Client name" at bounding box center [845, 107] width 461 height 28
type input "Itohan Saint"
click at [719, 159] on input "Phone Number" at bounding box center [751, 160] width 179 height 28
type input "8064506800"
click at [917, 161] on input "Client email" at bounding box center [963, 160] width 226 height 28
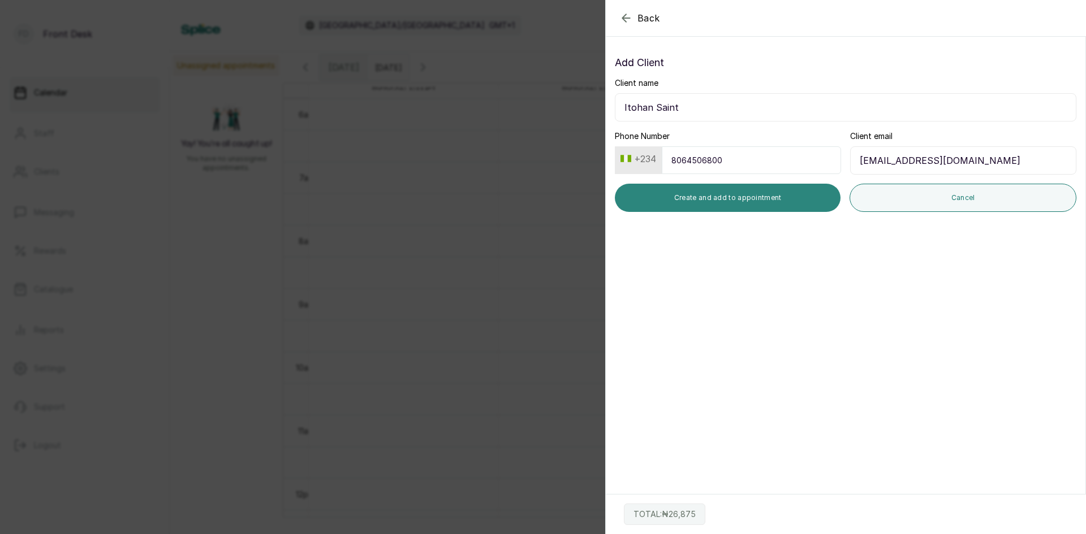
type input "itohansaint@gmail.com"
click at [747, 195] on button "Create and add to appointment" at bounding box center [728, 198] width 226 height 28
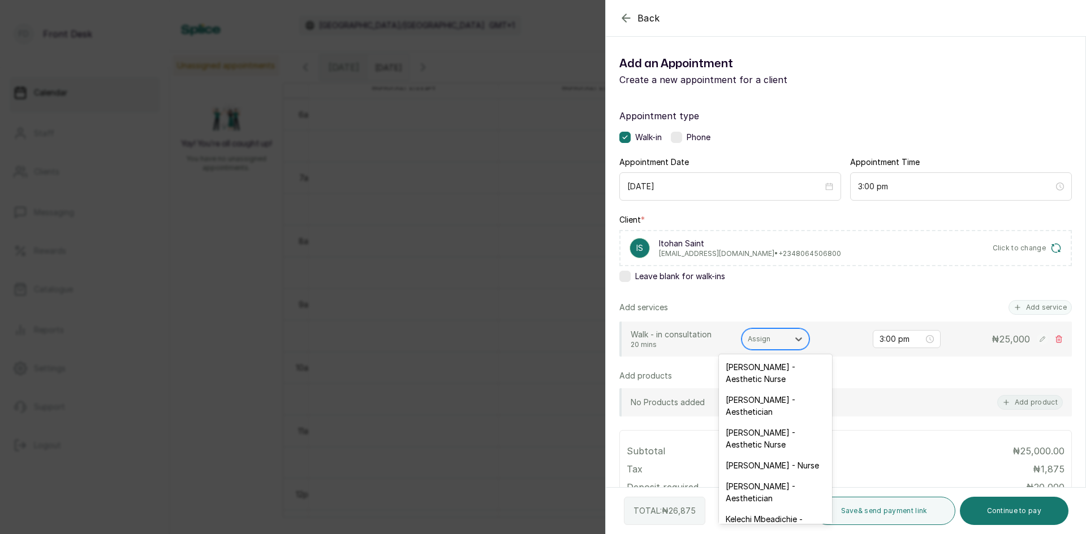
click at [755, 337] on div at bounding box center [765, 339] width 35 height 10
click at [733, 406] on div "[PERSON_NAME] - Aesthetician" at bounding box center [775, 406] width 113 height 33
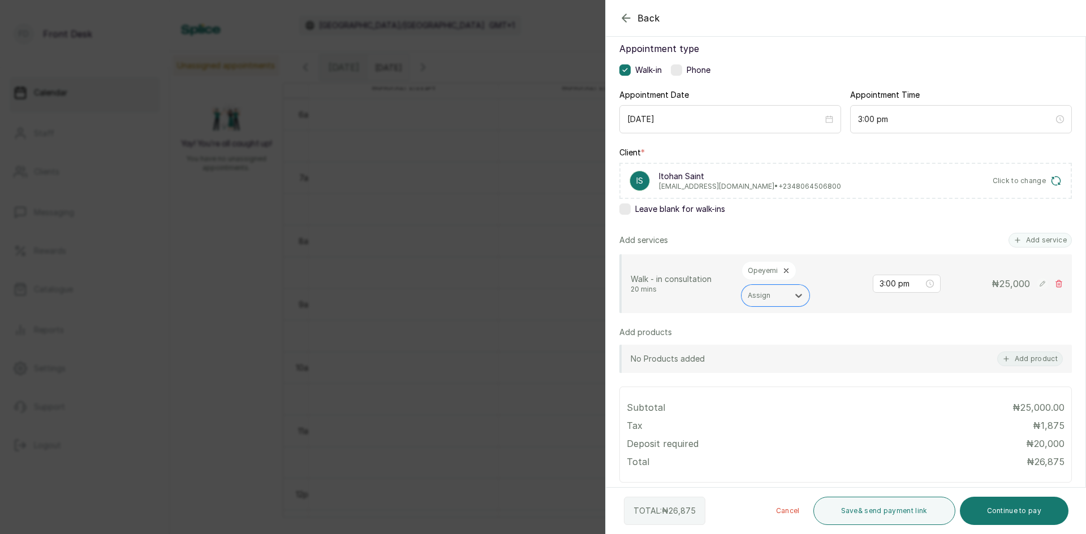
scroll to position [170, 0]
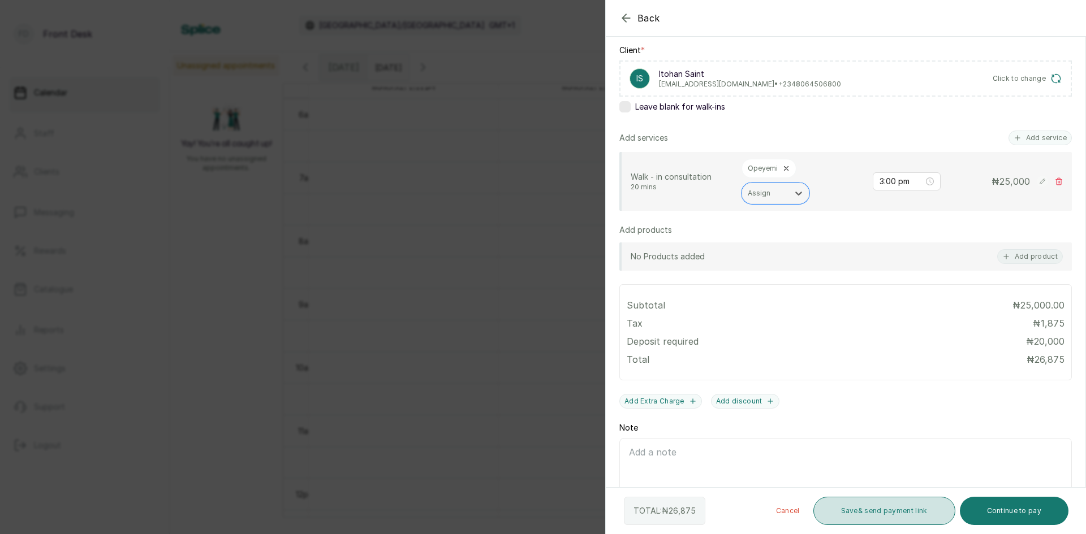
click at [901, 511] on button "Save & send payment link" at bounding box center [884, 511] width 142 height 28
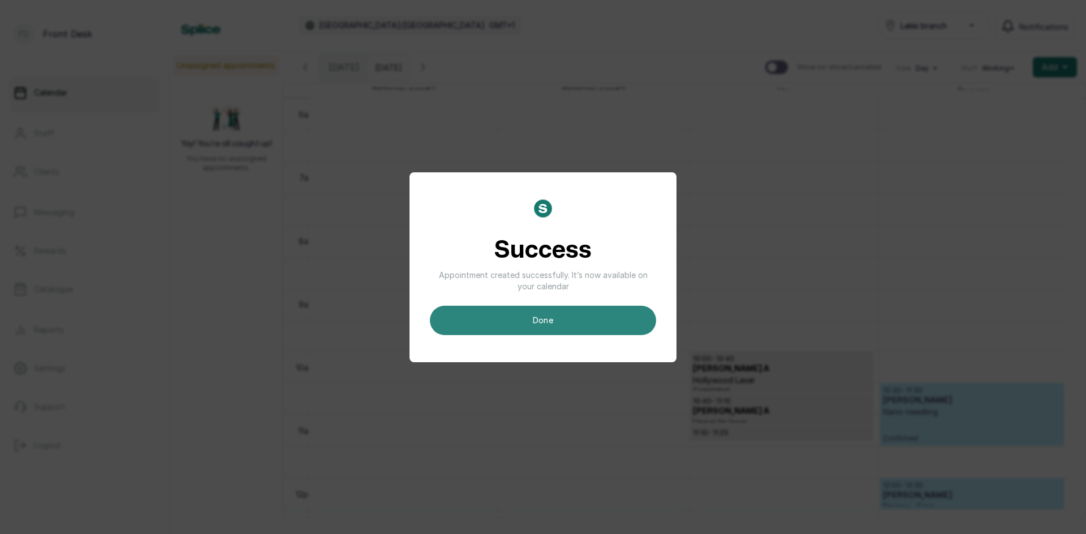
click at [578, 320] on button "done" at bounding box center [543, 320] width 226 height 29
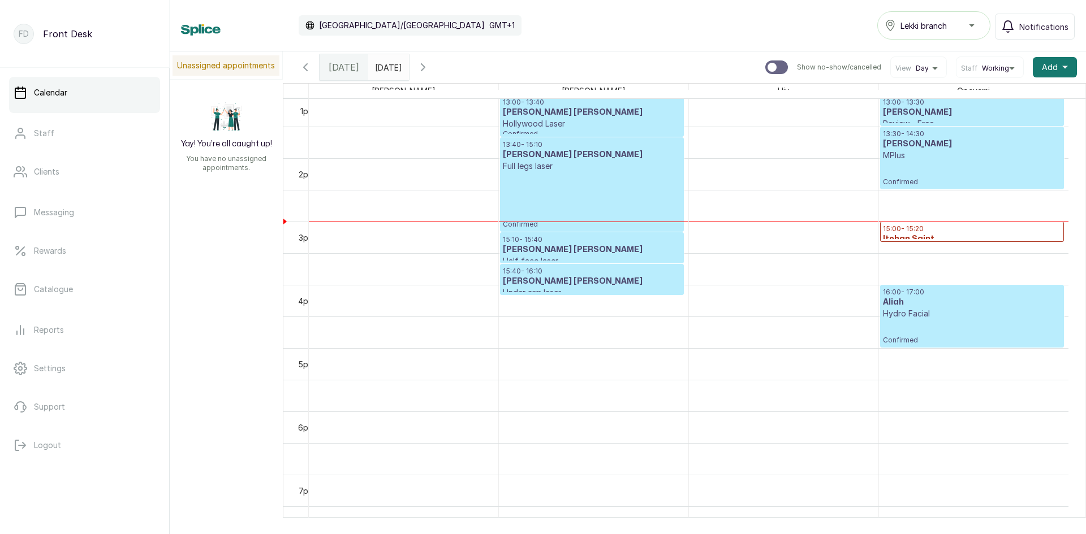
scroll to position [833, 0]
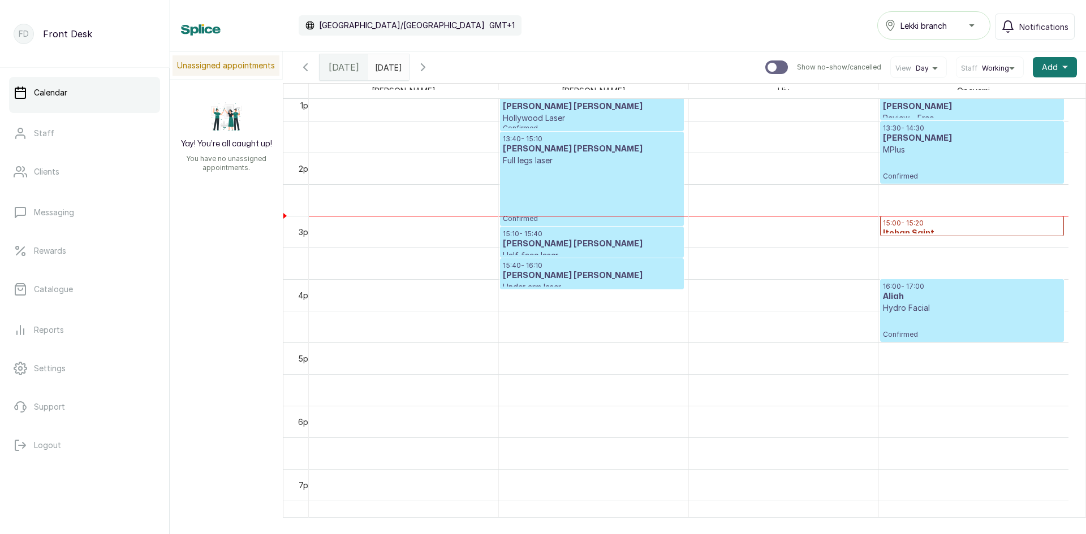
click at [925, 228] on h3 "Itohan Saint" at bounding box center [972, 233] width 178 height 11
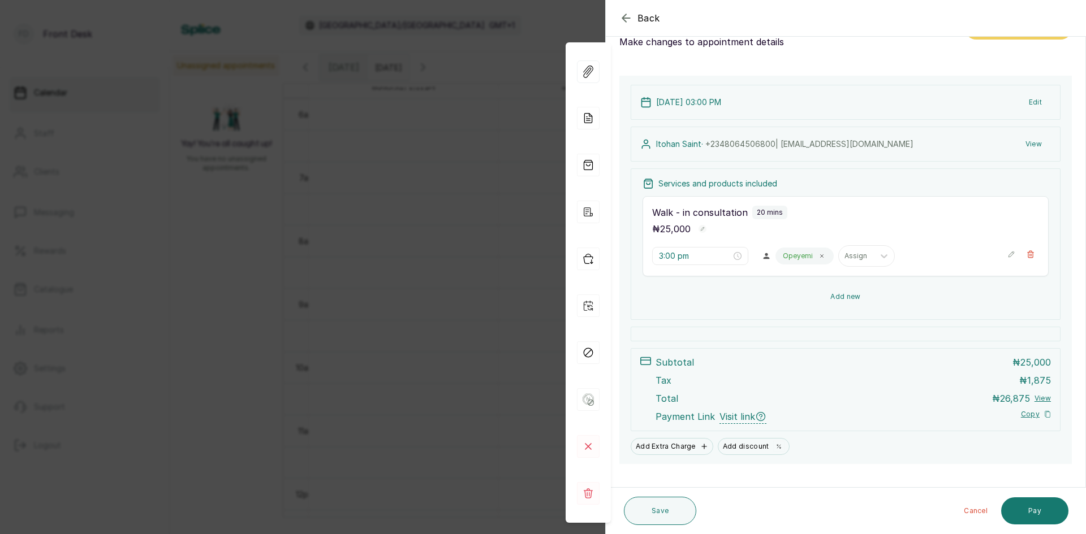
scroll to position [54, 0]
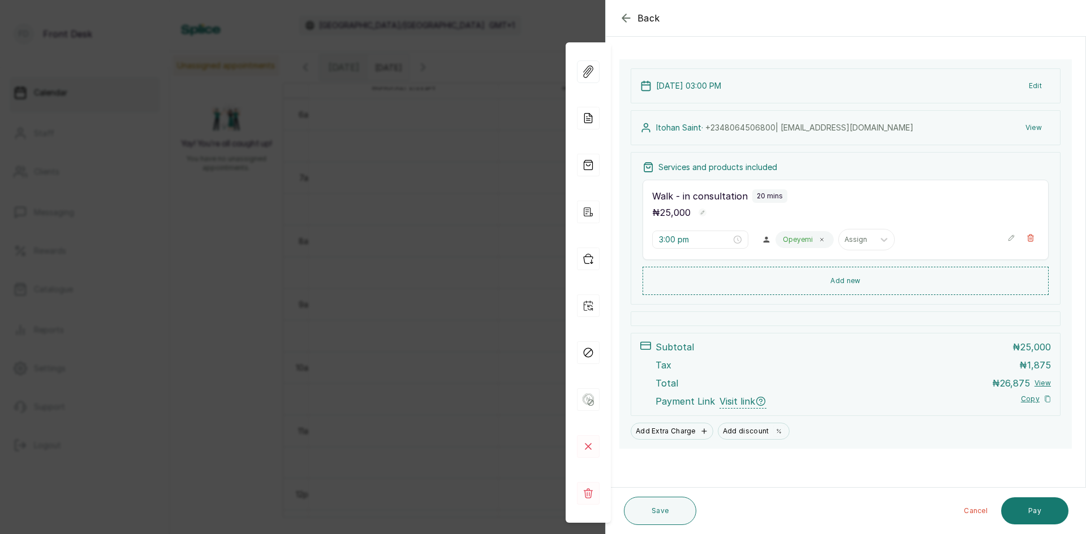
click at [352, 310] on div "Back Appointment Details Edit appointment 🚶 Walk-in (booked by Front Desk) Make…" at bounding box center [543, 267] width 1086 height 534
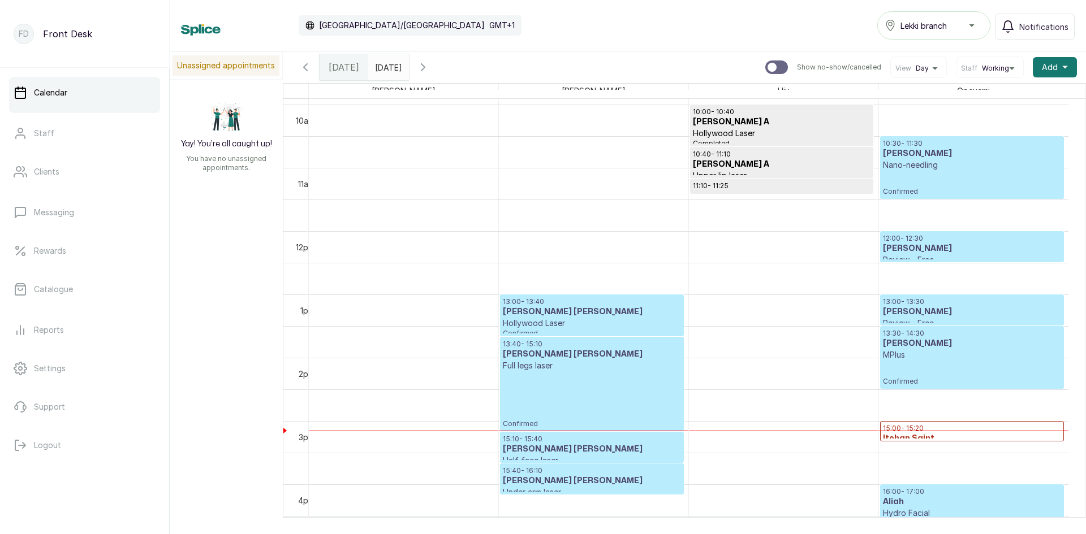
scroll to position [607, 0]
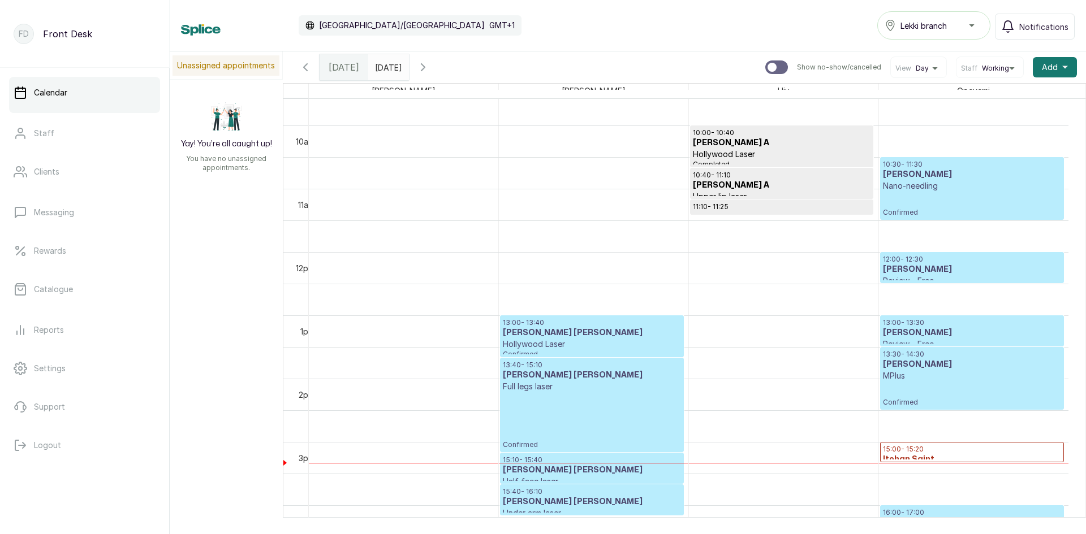
click at [722, 169] on div "10:40 - 11:10 Khadijah A Upper lip laser Completed" at bounding box center [782, 184] width 182 height 30
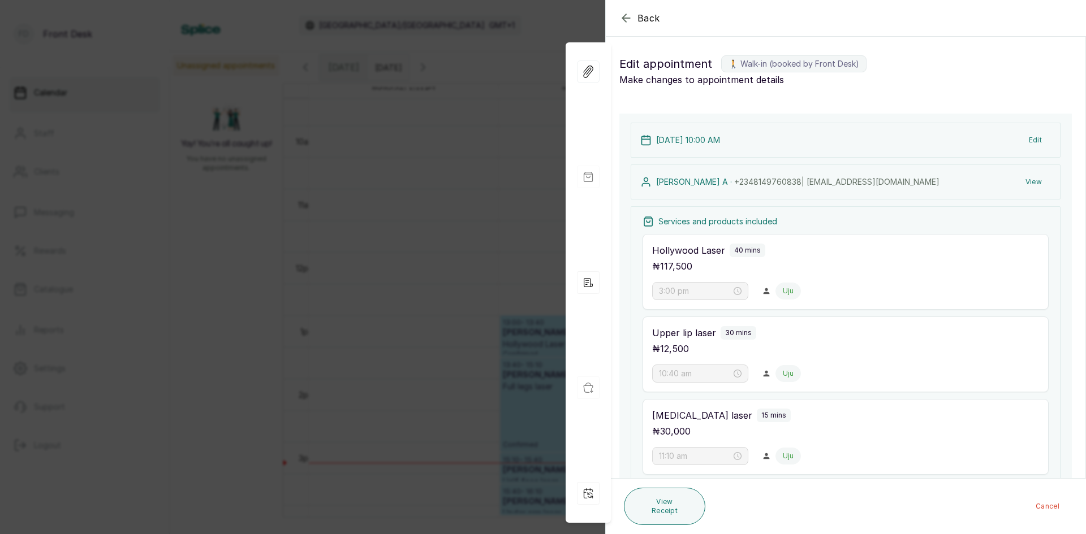
type input "10:00 am"
click at [635, 88] on div "Edit appointment 🚶 Walk-in (booked by Front Desk) Make changes to appointment d…" at bounding box center [846, 71] width 480 height 50
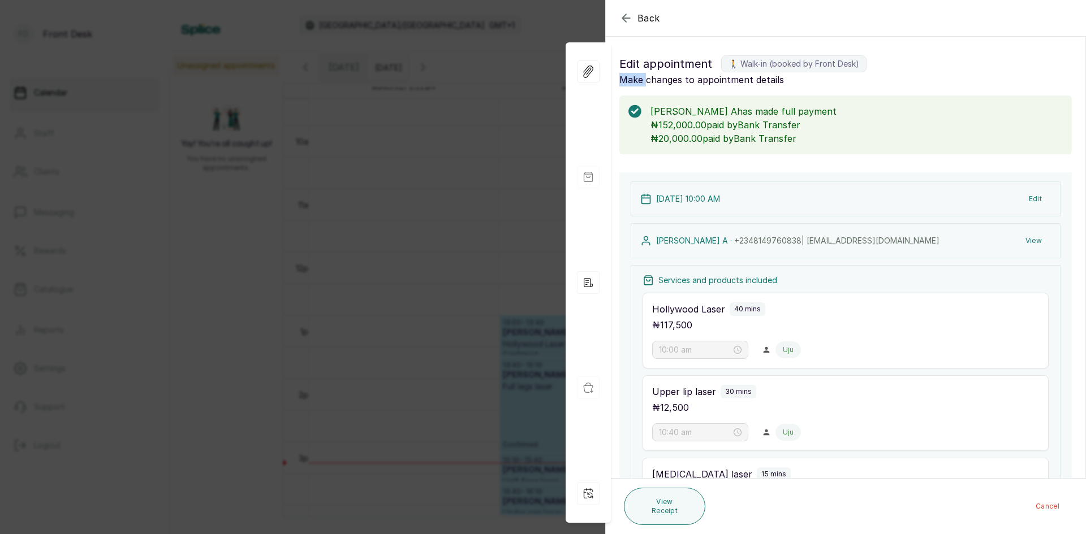
click at [635, 88] on div "Edit appointment 🚶 Walk-in (booked by Front Desk) Make changes to appointment d…" at bounding box center [846, 71] width 480 height 50
click at [344, 231] on div "Back Appointment Details Edit appointment 🚶 Walk-in (booked by Front Desk) Make…" at bounding box center [543, 267] width 1086 height 534
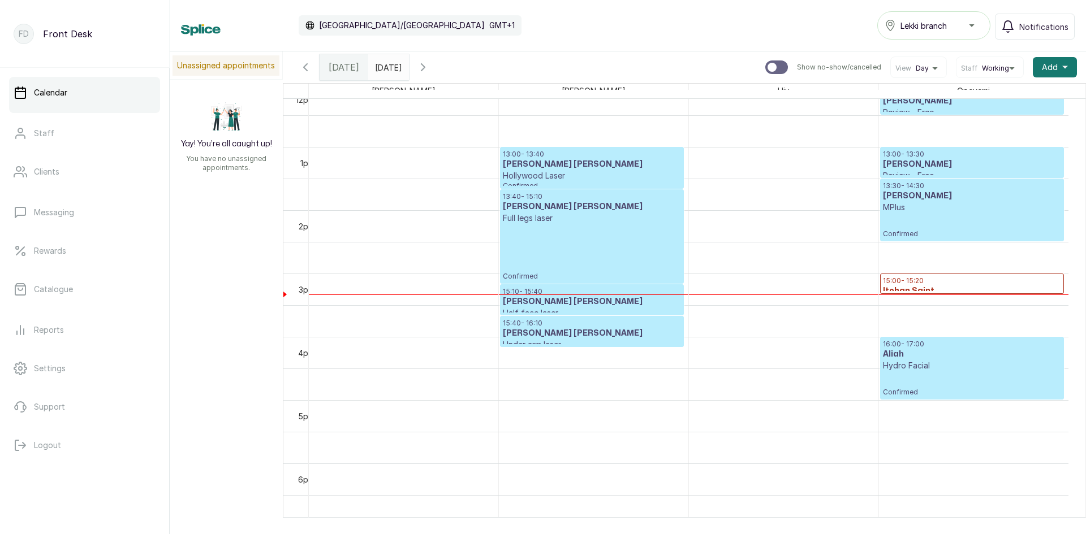
scroll to position [776, 0]
click at [592, 250] on p "Confirmed" at bounding box center [592, 251] width 178 height 57
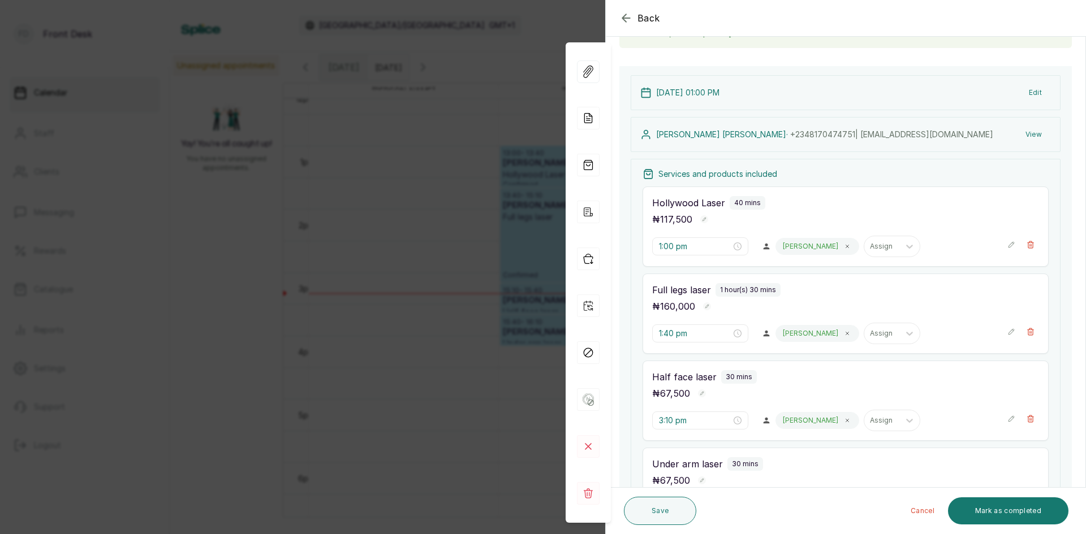
scroll to position [113, 0]
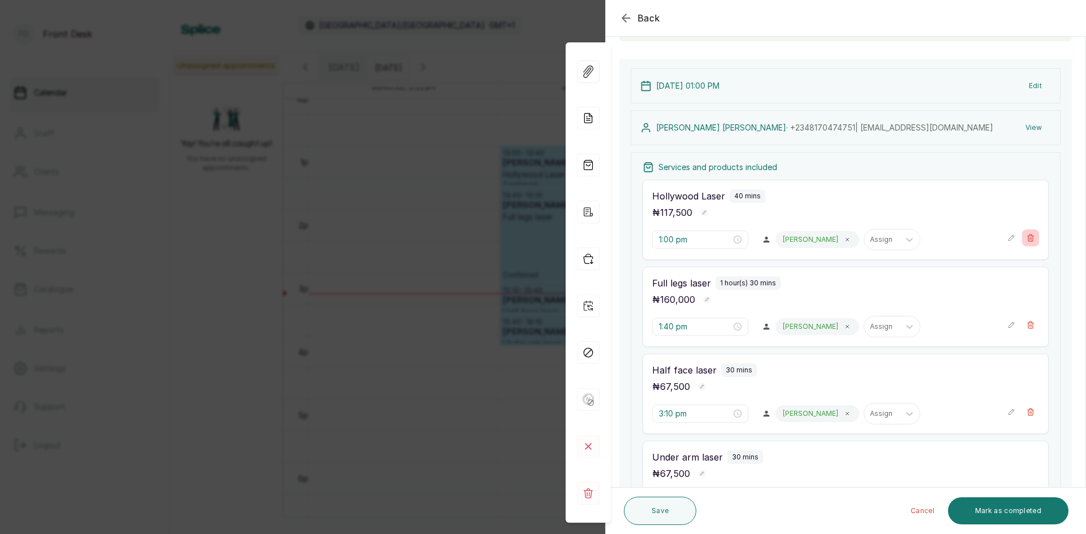
click at [1026, 240] on icon "button" at bounding box center [1030, 238] width 8 height 8
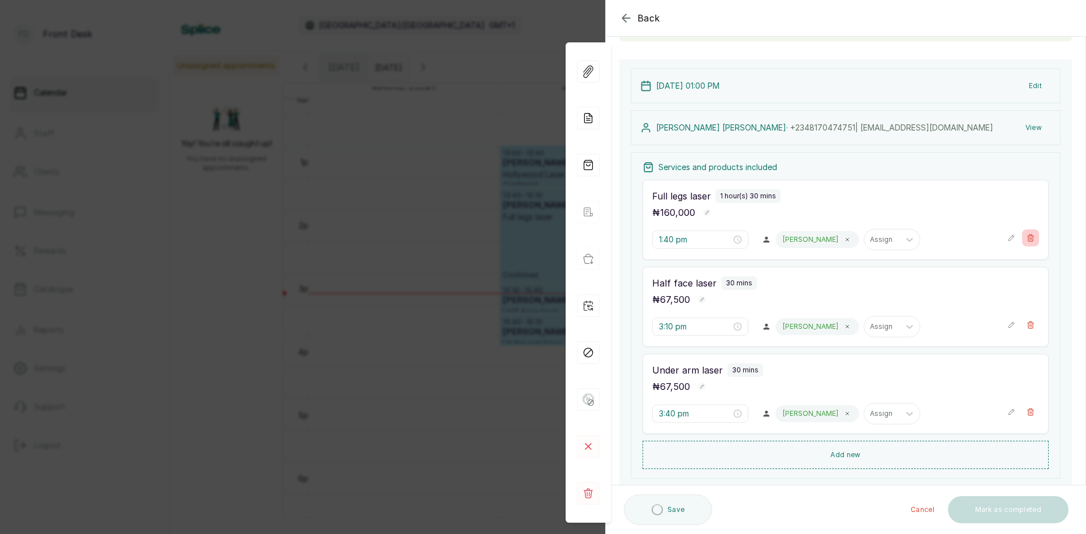
type input "1:40 pm"
type input "3:10 pm"
type input "3:40 pm"
click at [840, 452] on button "Add new" at bounding box center [845, 454] width 406 height 27
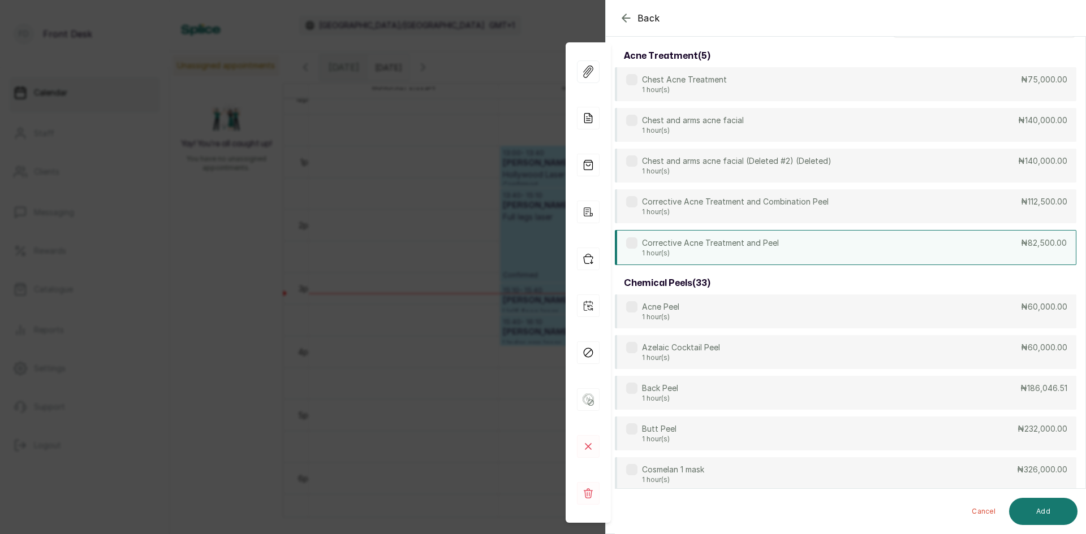
scroll to position [0, 0]
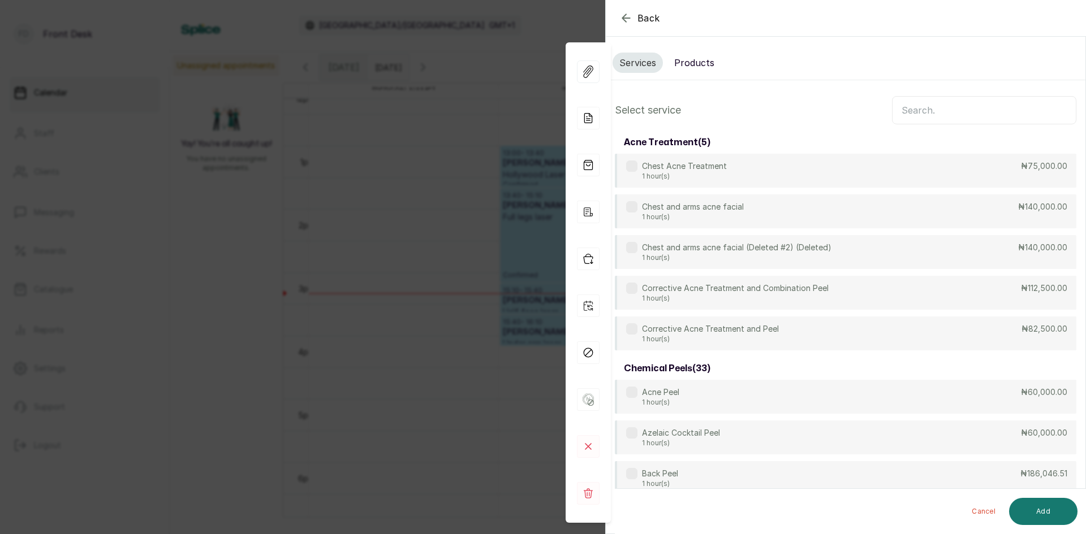
click at [944, 113] on input "text" at bounding box center [984, 110] width 184 height 28
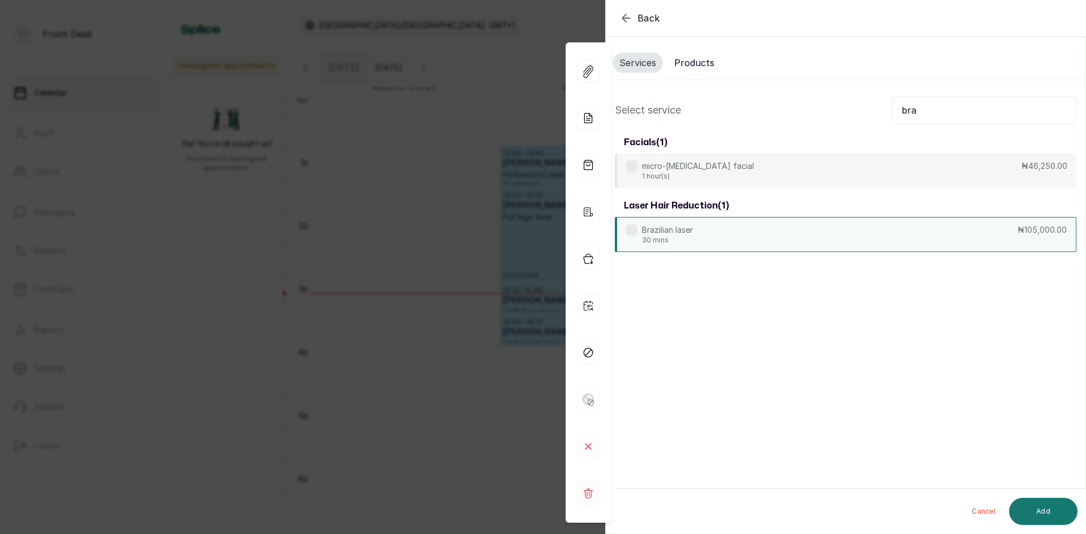
type input "bra"
click at [746, 230] on div "Brazilian laser 30 mins ₦105,000.00" at bounding box center [845, 234] width 461 height 35
click at [1018, 512] on button "Add" at bounding box center [1043, 511] width 68 height 27
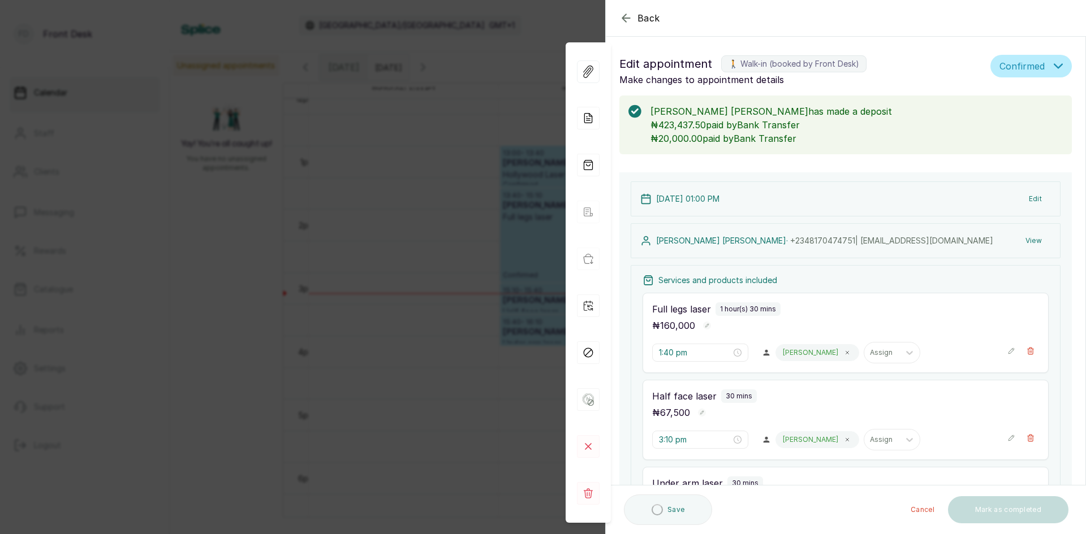
type input "4:10 pm"
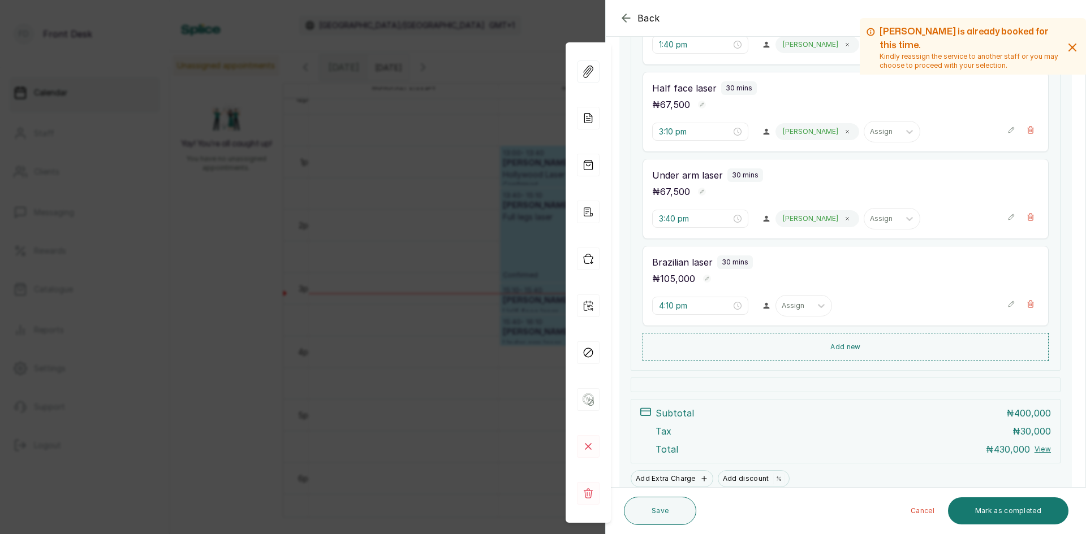
scroll to position [339, 0]
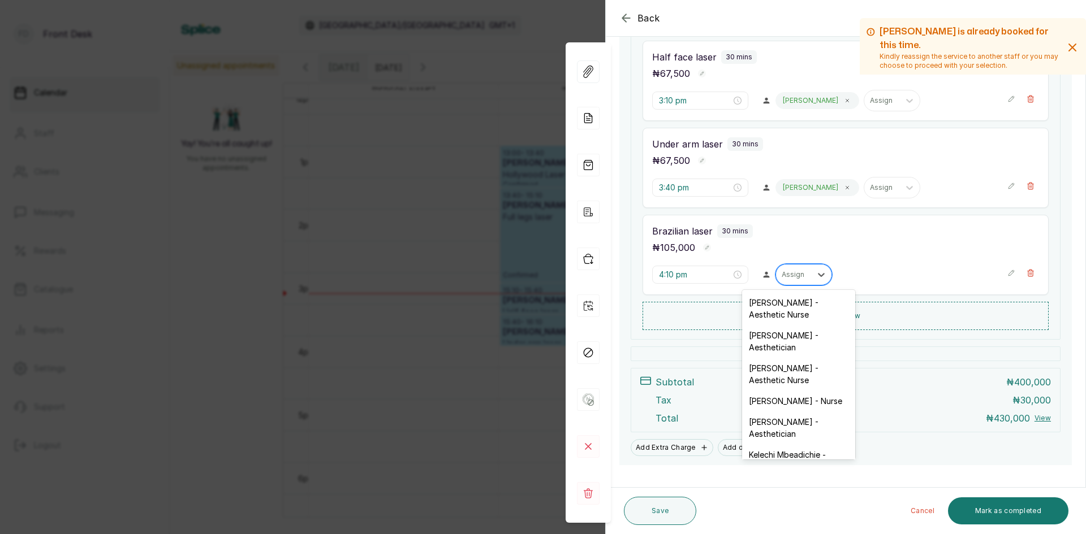
click at [795, 277] on div at bounding box center [794, 275] width 24 height 10
click at [789, 402] on div "[PERSON_NAME] - Nurse" at bounding box center [798, 401] width 113 height 21
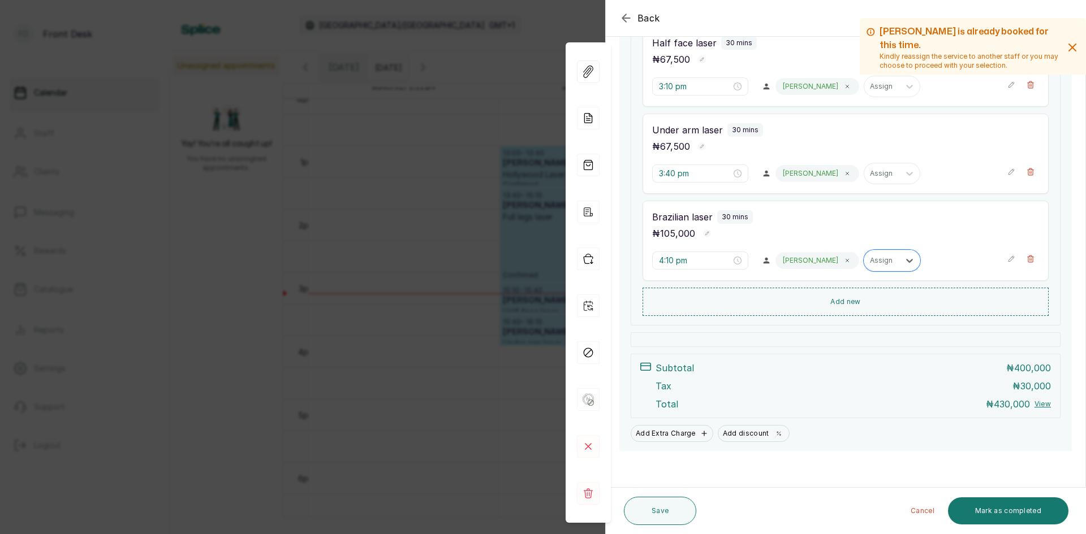
scroll to position [357, 0]
click at [658, 507] on button "Save" at bounding box center [660, 511] width 72 height 28
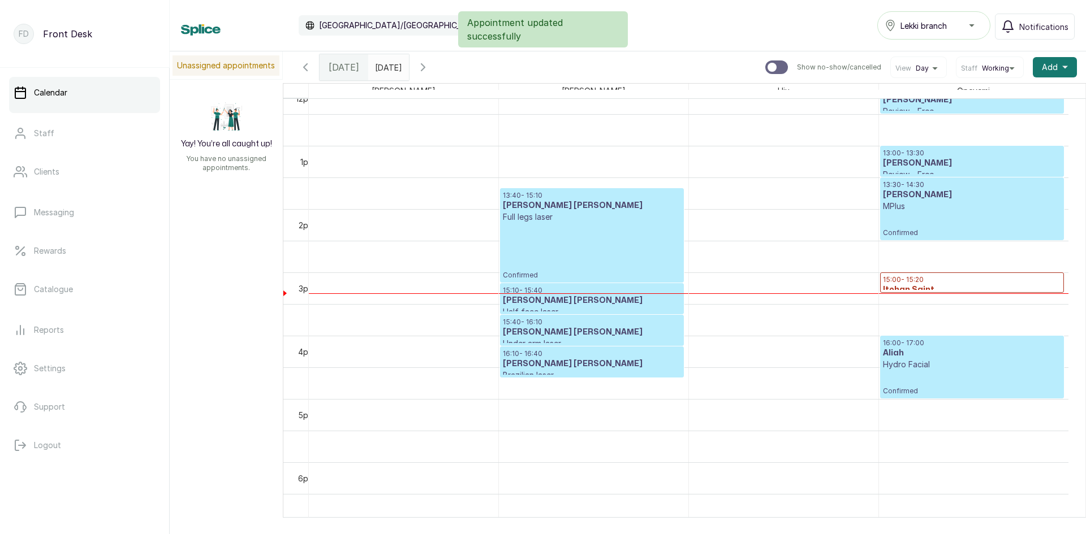
click at [596, 257] on p "Confirmed" at bounding box center [592, 251] width 178 height 57
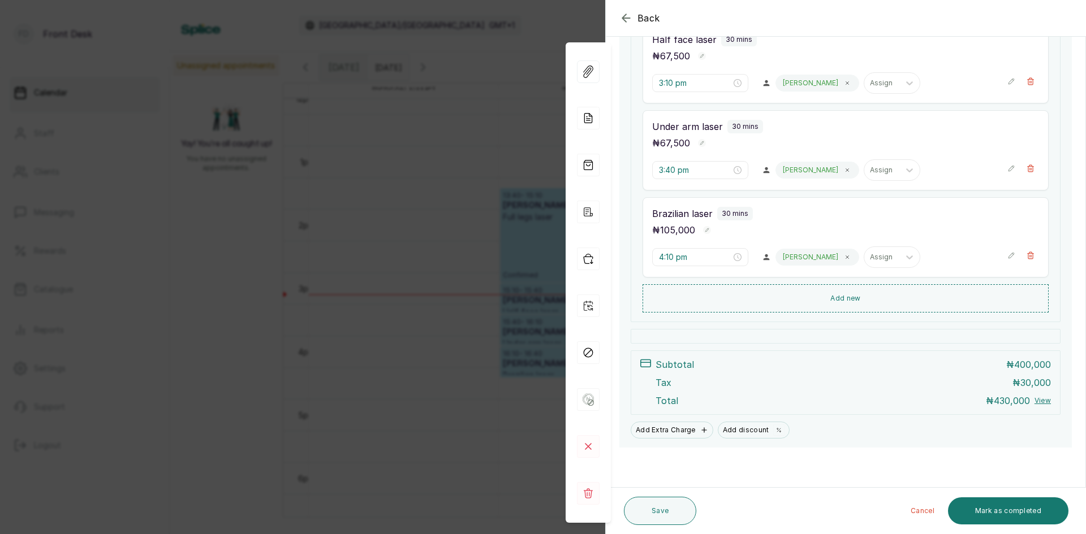
click at [417, 189] on div "Back Appointment Details Edit appointment 🚶 Walk-in (booked by Front Desk) Make…" at bounding box center [543, 267] width 1086 height 534
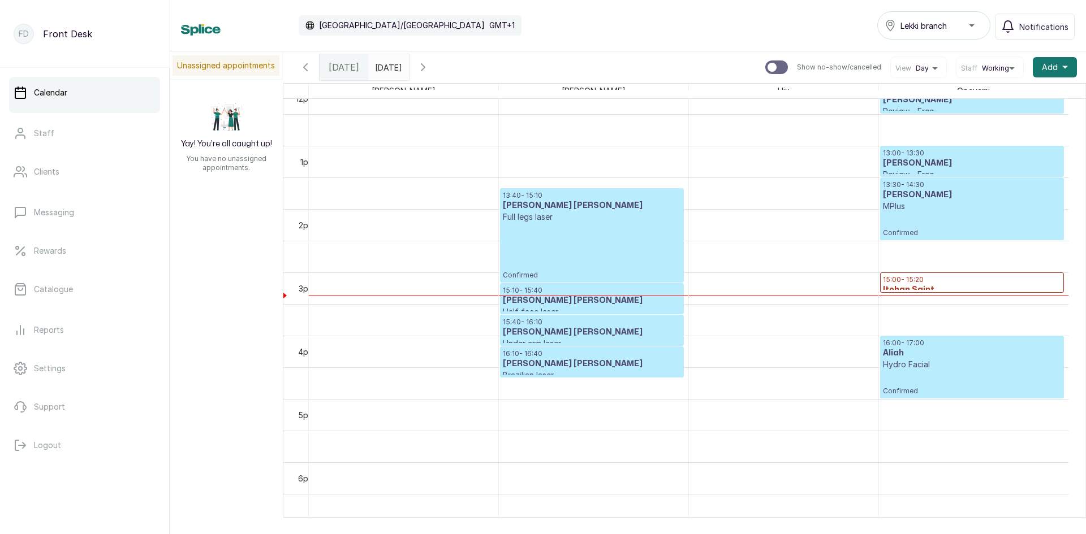
click at [430, 67] on icon "button" at bounding box center [423, 68] width 14 height 14
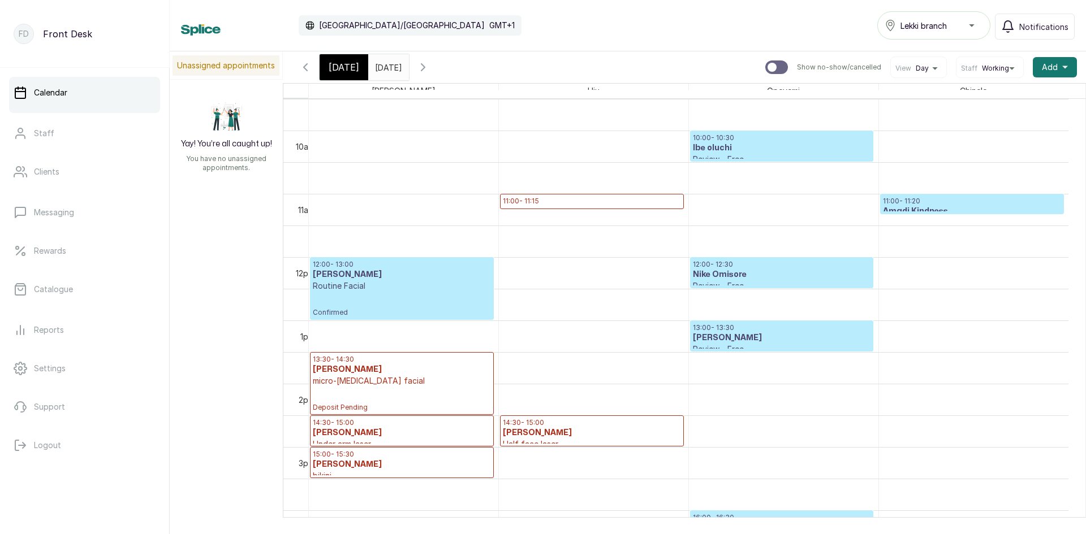
scroll to position [607, 0]
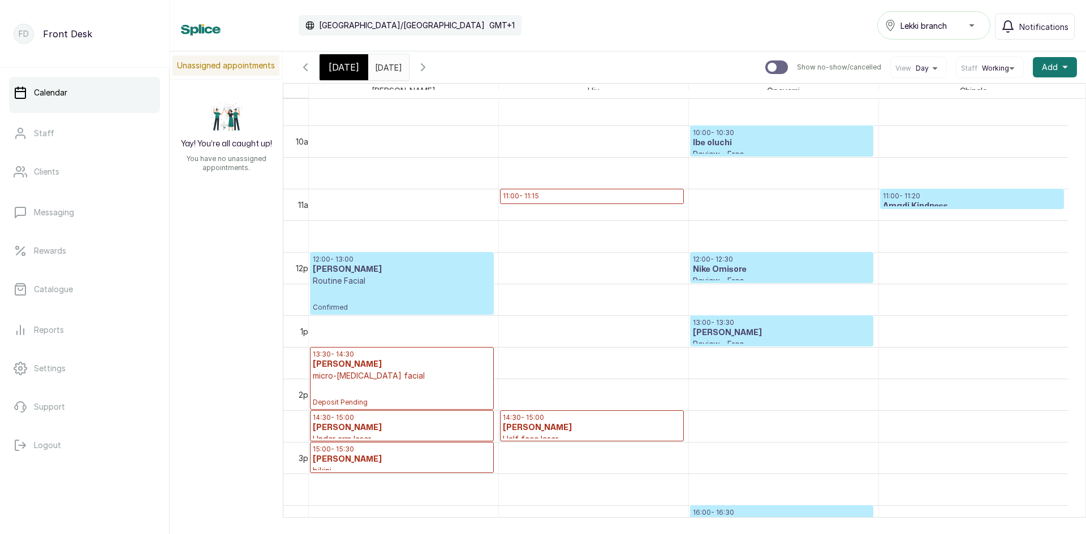
click at [344, 70] on span "[DATE]" at bounding box center [344, 68] width 31 height 14
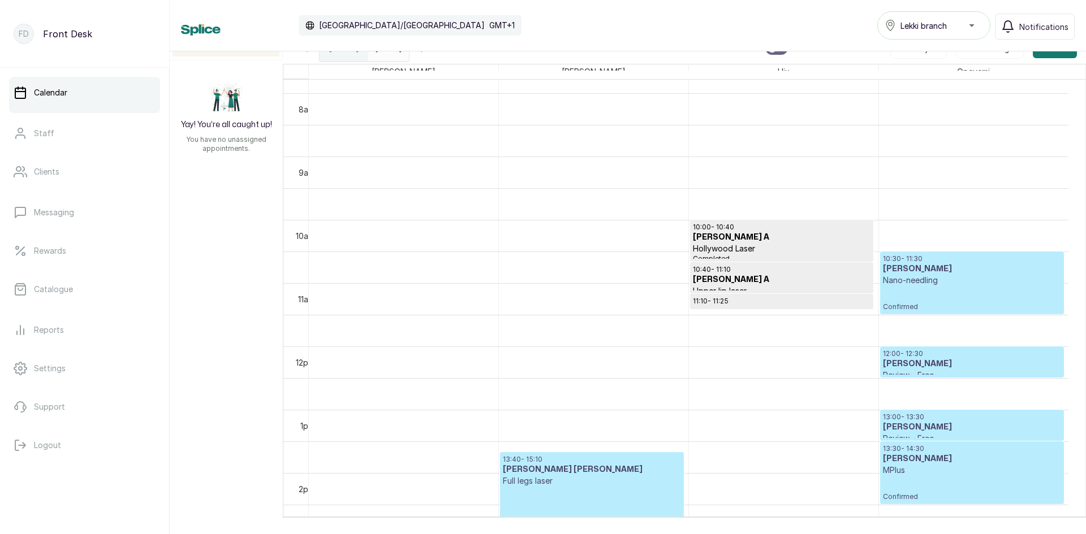
scroll to position [663, 0]
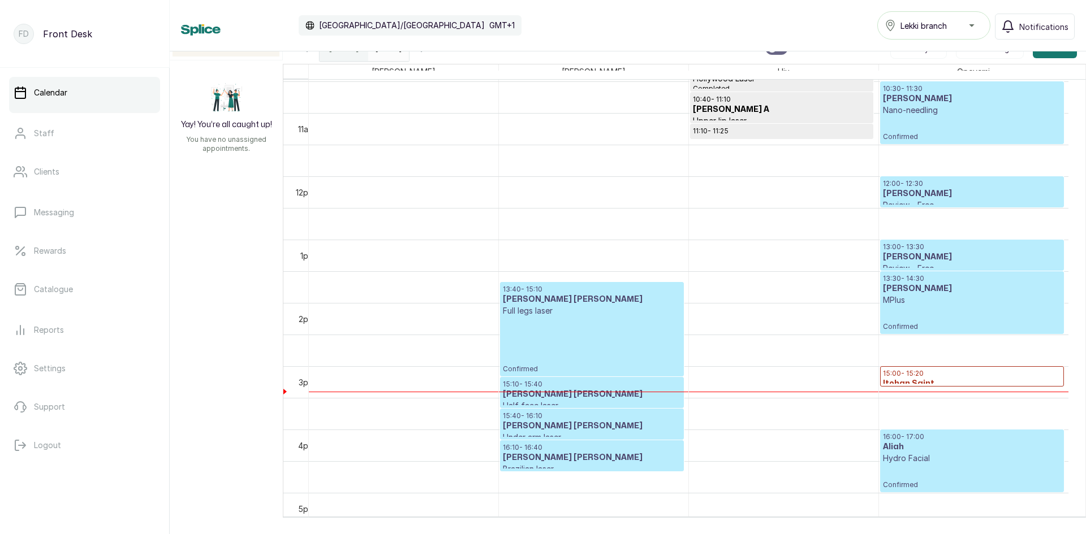
click at [528, 339] on p "Confirmed" at bounding box center [592, 345] width 178 height 57
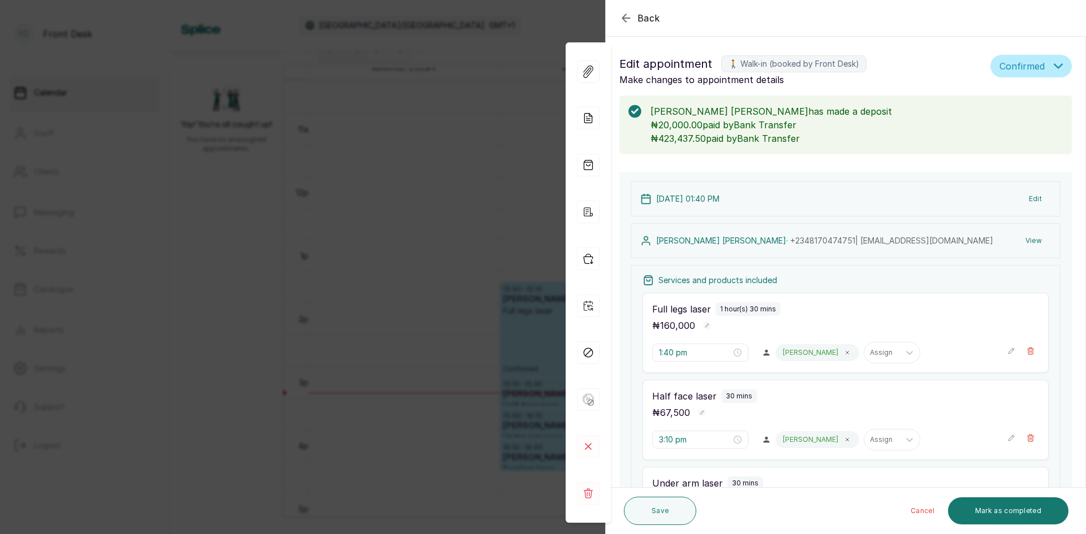
click at [334, 167] on div "Back Appointment Details Edit appointment 🚶 Walk-in (booked by Front Desk) Make…" at bounding box center [543, 267] width 1086 height 534
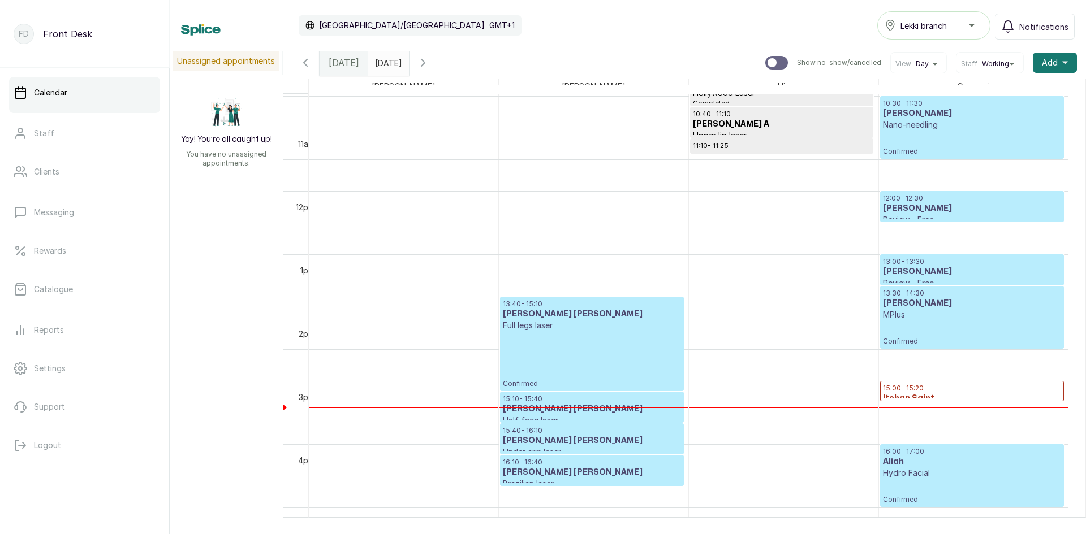
scroll to position [0, 0]
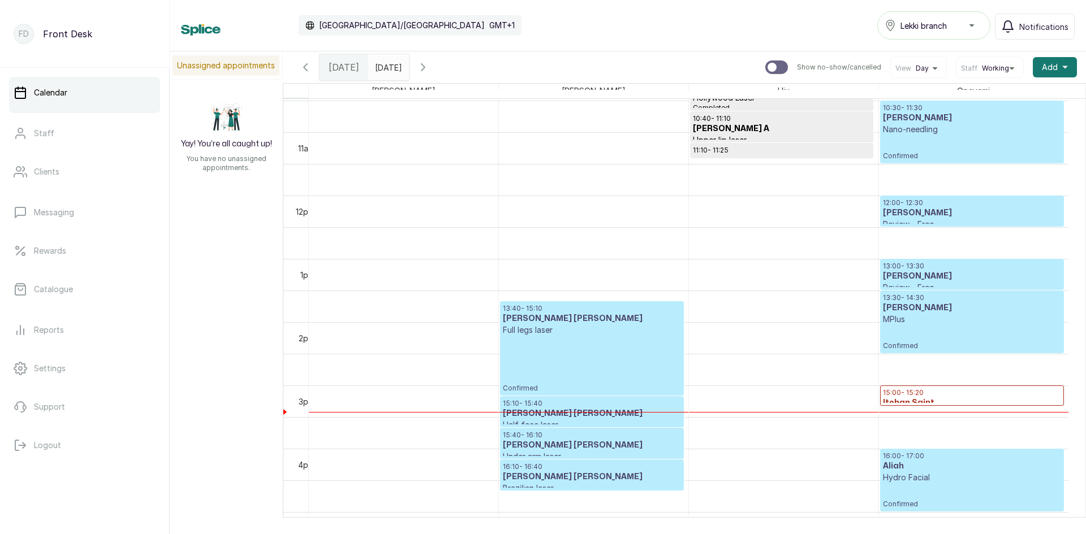
click at [425, 70] on icon "button" at bounding box center [422, 67] width 3 height 7
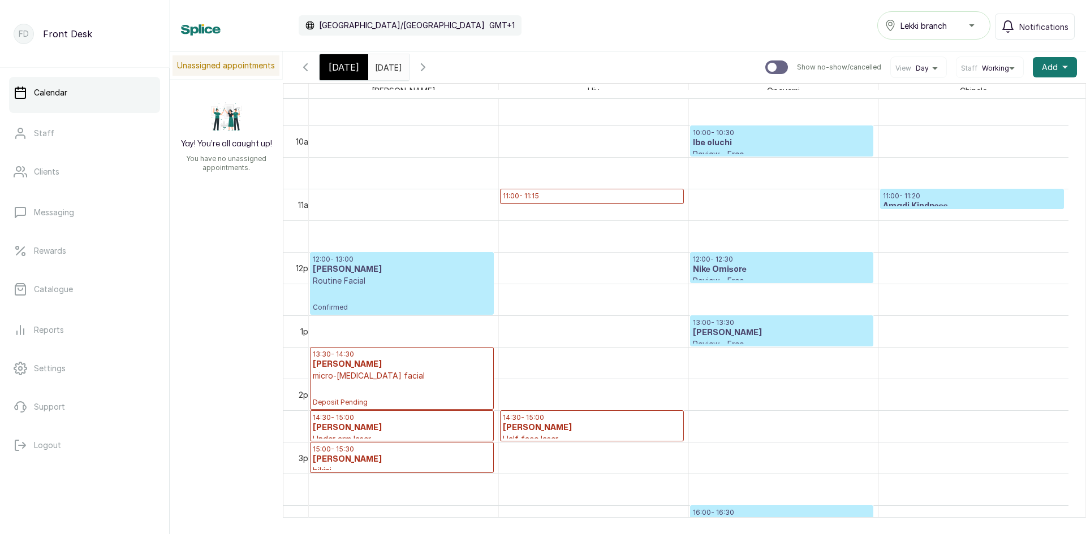
scroll to position [550, 0]
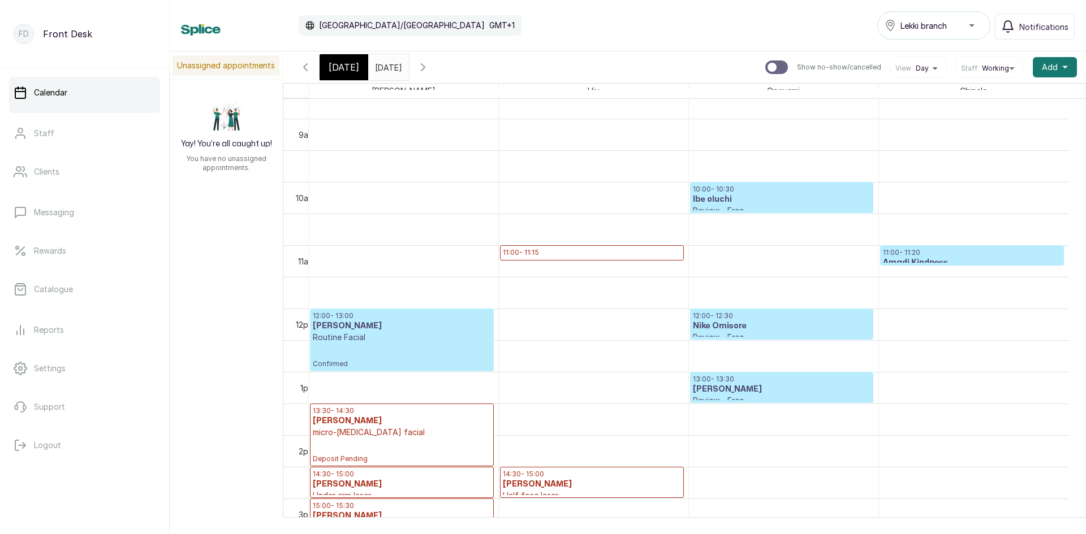
click at [310, 69] on icon "button" at bounding box center [306, 68] width 14 height 14
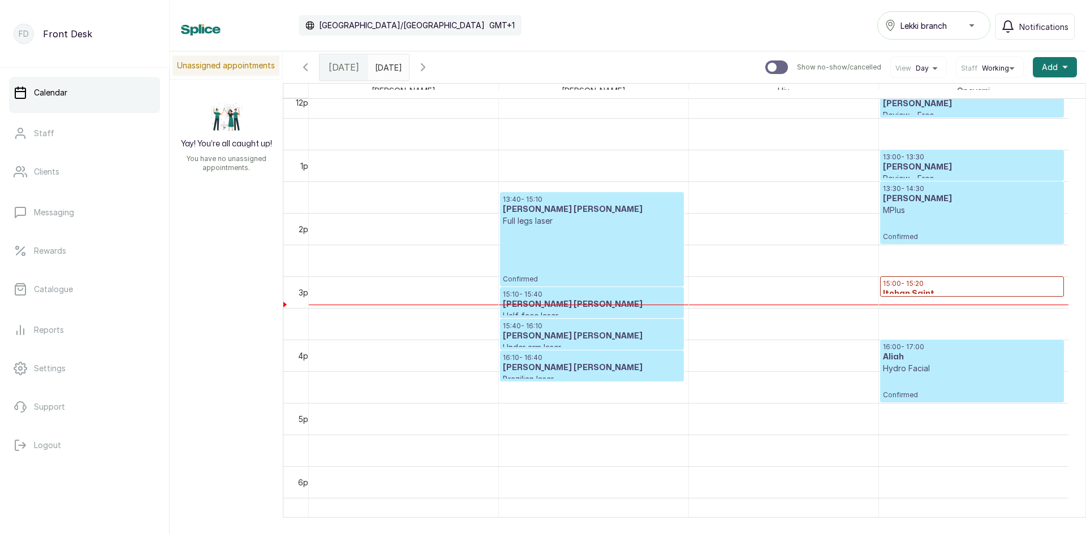
scroll to position [776, 0]
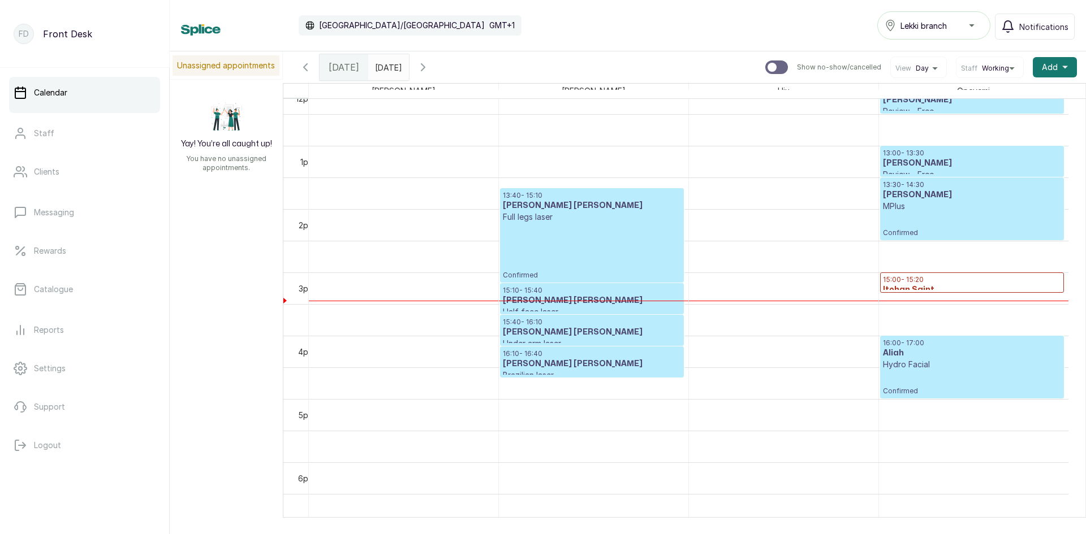
click at [631, 268] on p "Confirmed" at bounding box center [592, 251] width 178 height 57
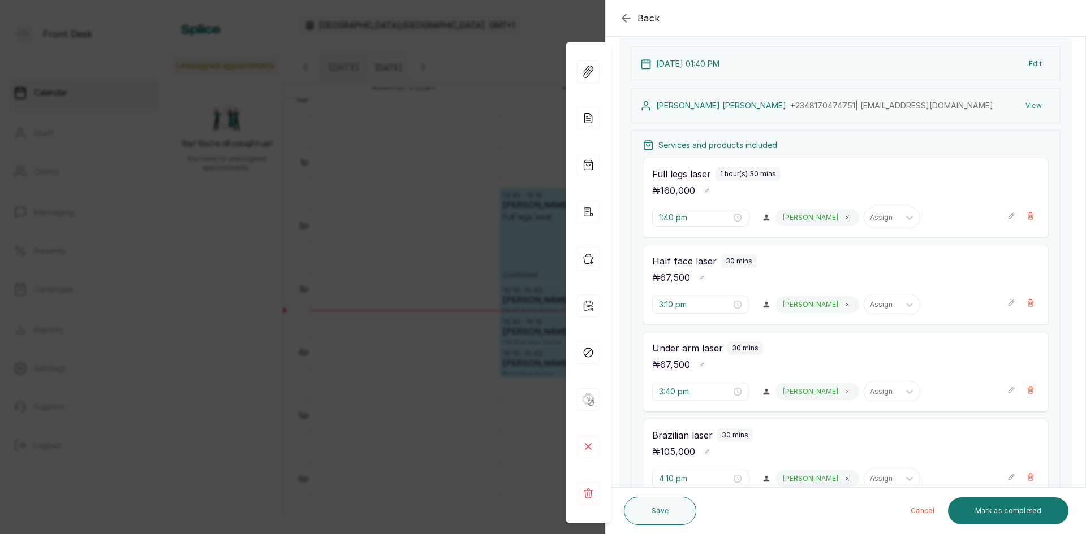
scroll to position [131, 0]
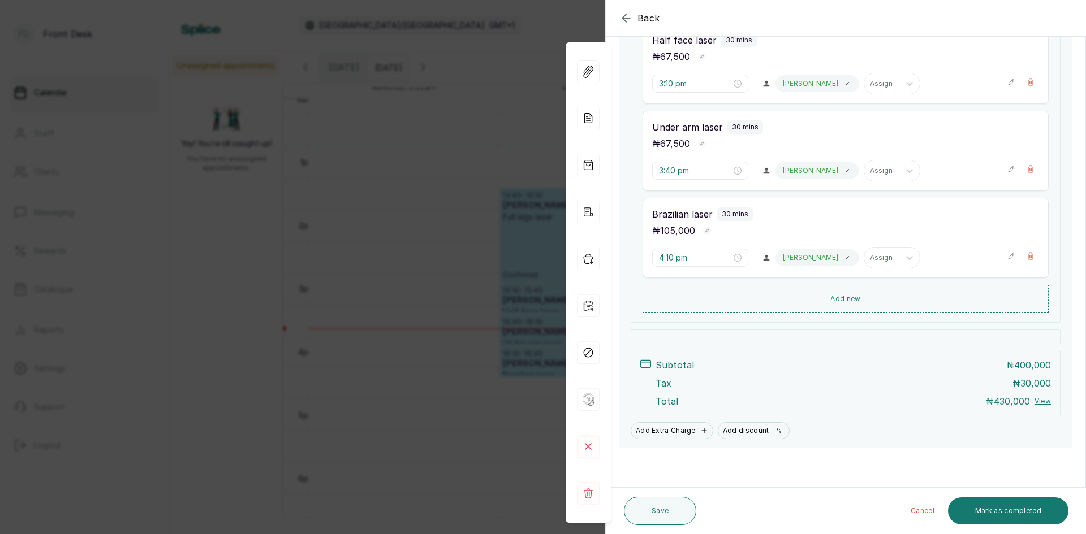
scroll to position [357, 0]
click at [653, 506] on button "Save" at bounding box center [660, 511] width 72 height 28
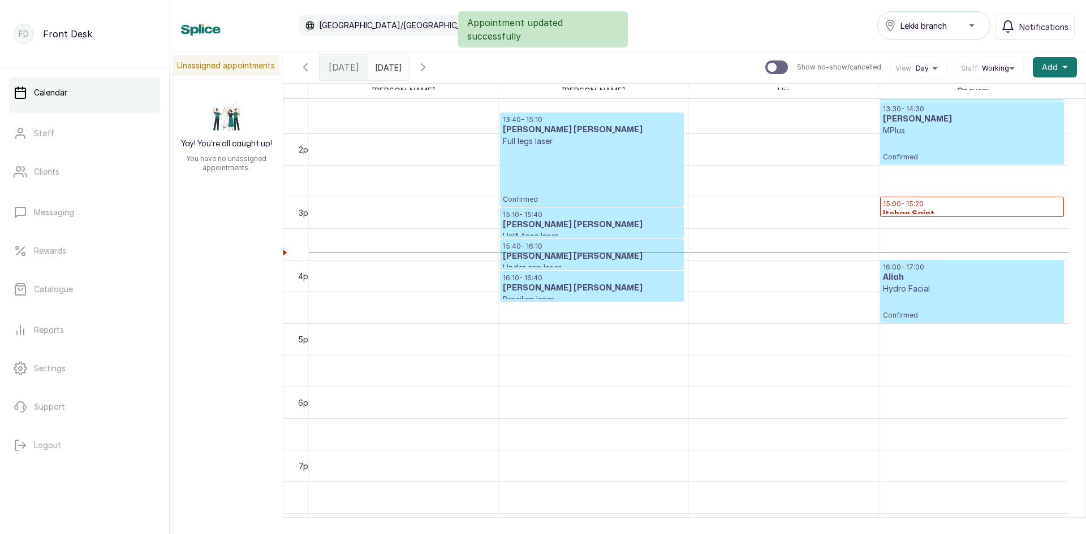
scroll to position [833, 0]
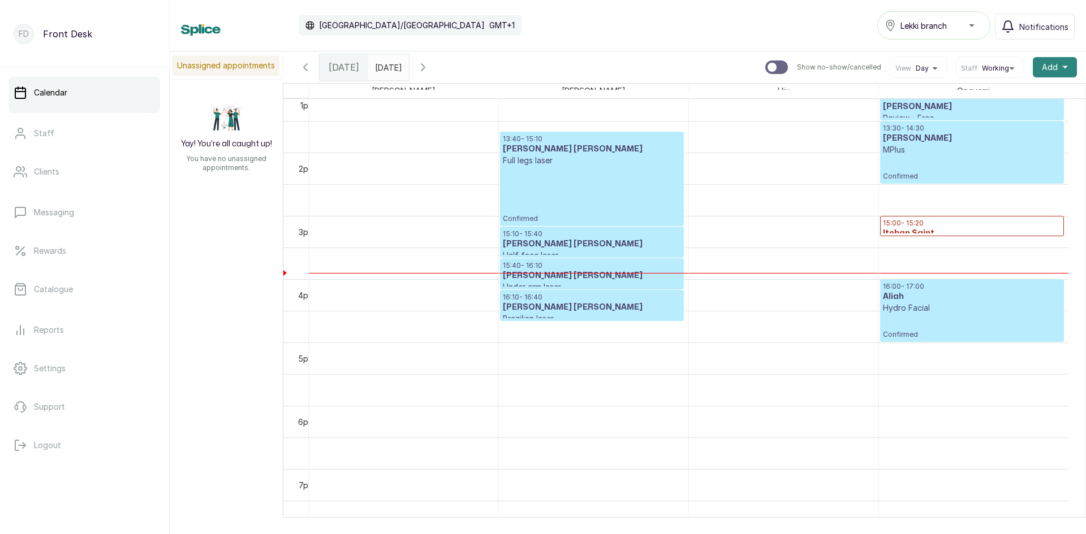
click at [1042, 67] on span "Add" at bounding box center [1050, 67] width 16 height 11
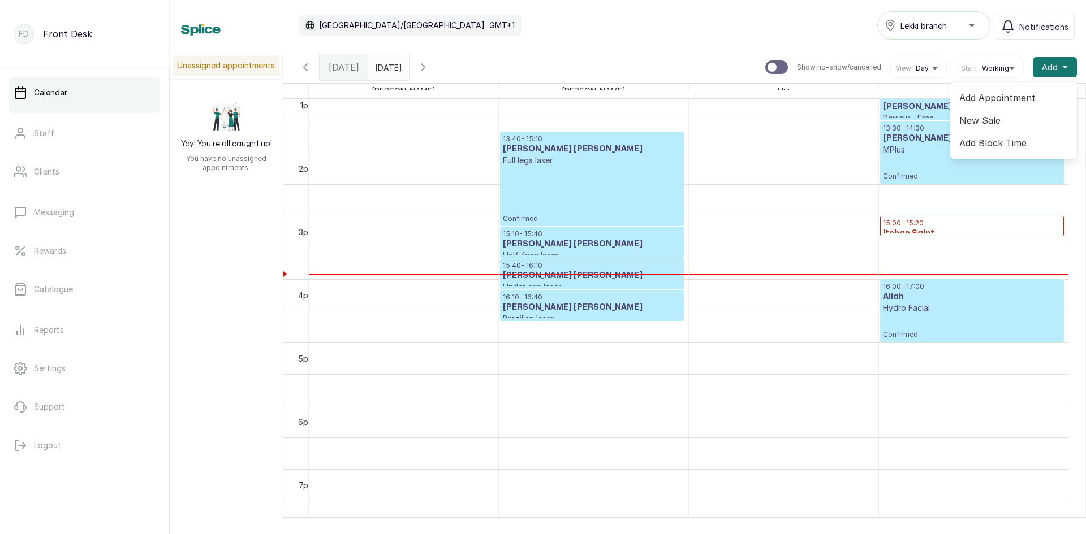
click at [984, 97] on span "Add Appointment" at bounding box center [1013, 98] width 109 height 14
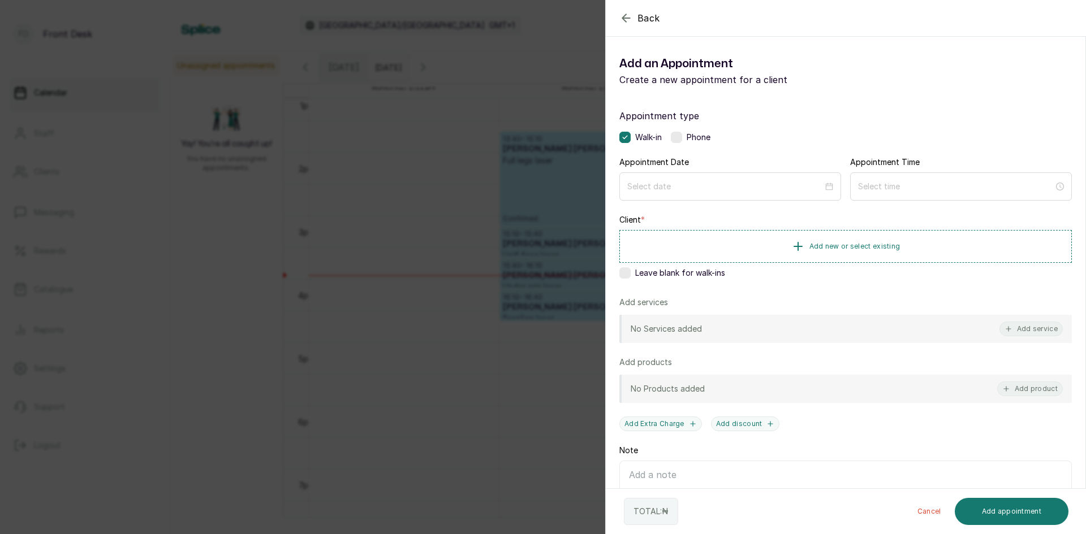
click at [335, 245] on div "Back Add Appointment Add an Appointment Create a new appointment for a client A…" at bounding box center [543, 267] width 1086 height 534
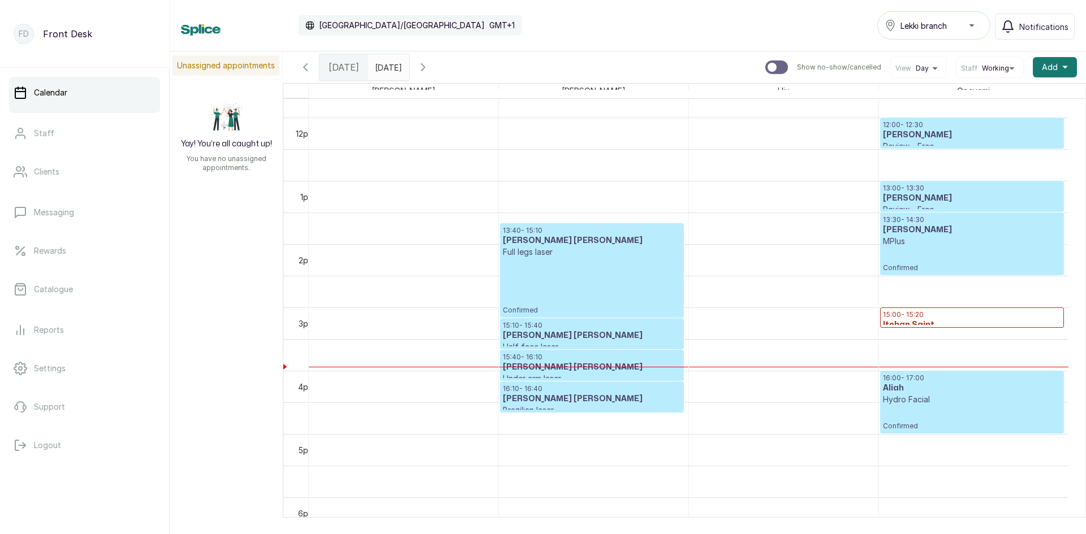
scroll to position [776, 0]
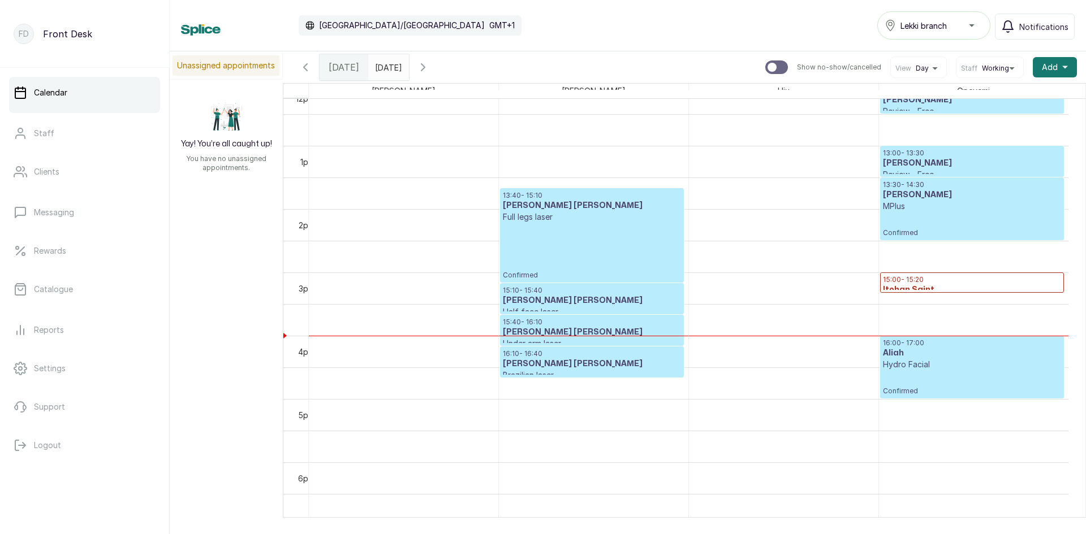
click at [617, 240] on p "Confirmed" at bounding box center [592, 251] width 178 height 57
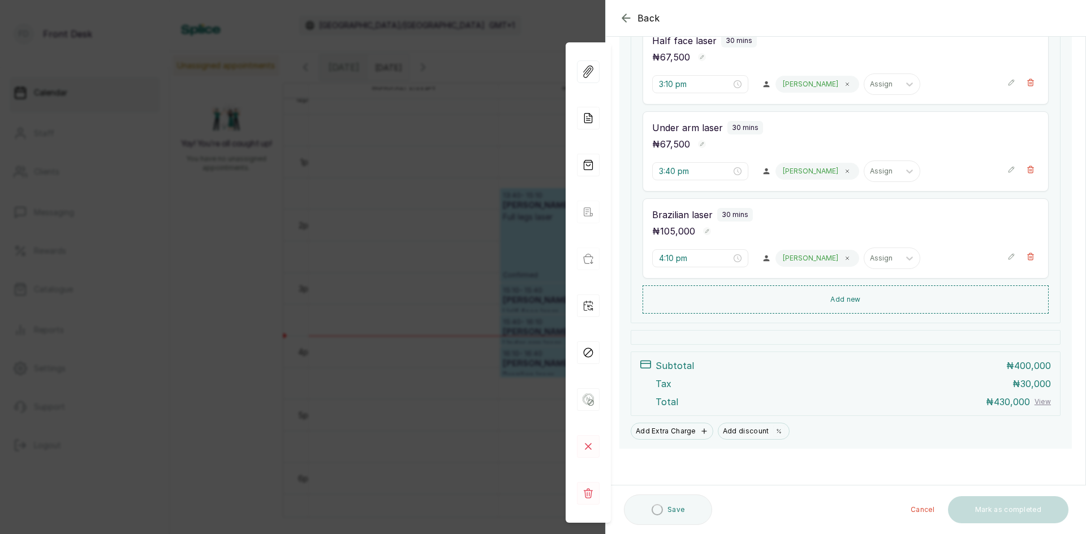
scroll to position [357, 0]
